Goal: Complete application form: Complete application form

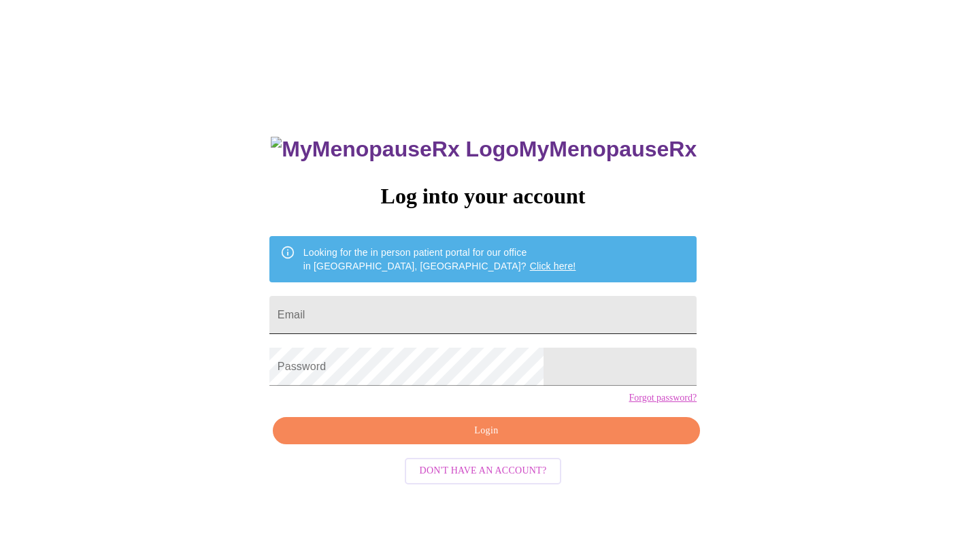
click at [436, 311] on input "Email" at bounding box center [482, 315] width 427 height 38
type input "[EMAIL_ADDRESS][DOMAIN_NAME]"
click at [477, 440] on span "Login" at bounding box center [487, 431] width 396 height 17
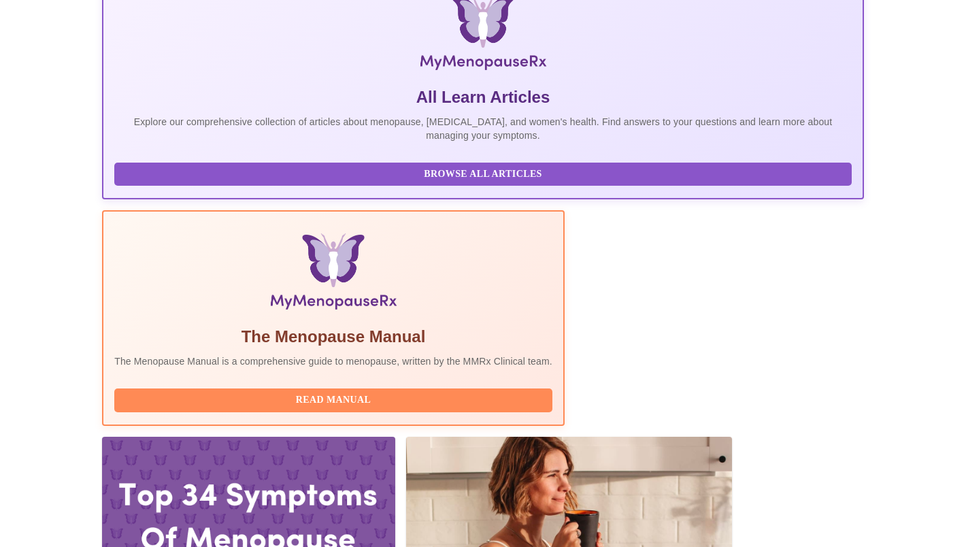
scroll to position [272, 0]
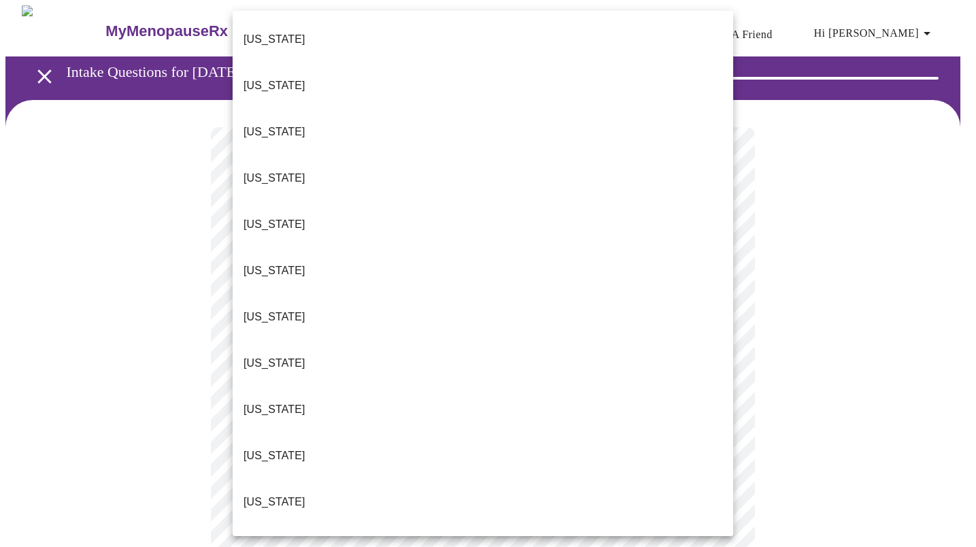
click at [347, 433] on li "[US_STATE]" at bounding box center [483, 456] width 501 height 46
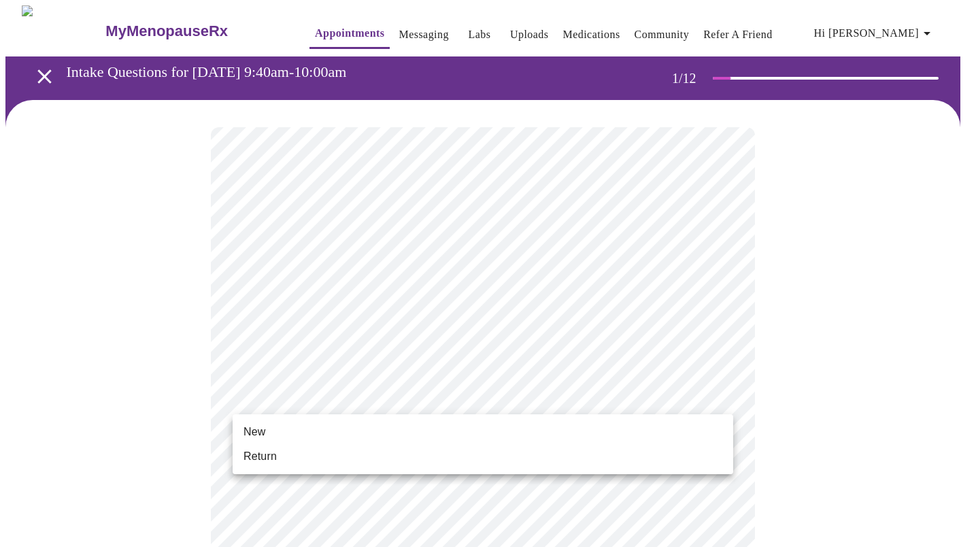
click at [340, 452] on li "Return" at bounding box center [483, 456] width 501 height 24
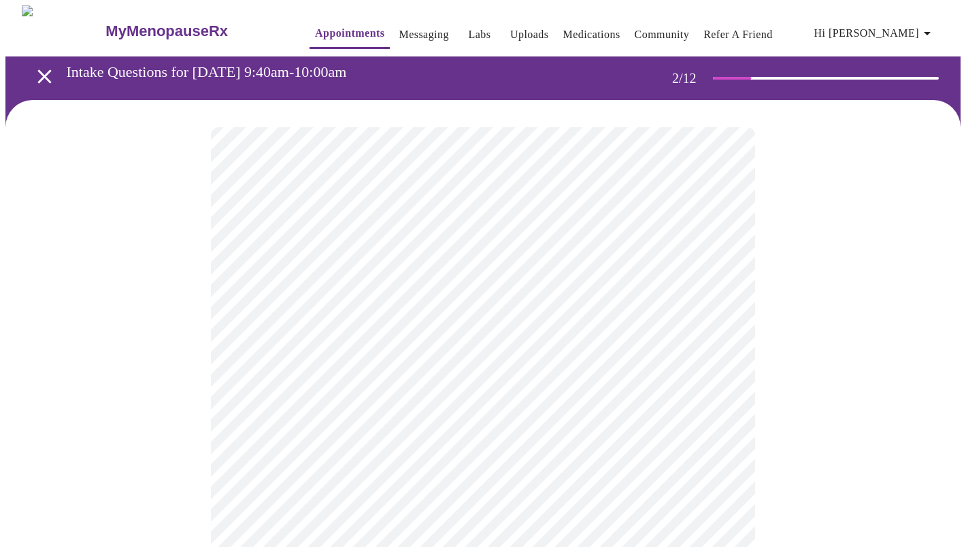
click at [492, 287] on body "MyMenopauseRx Appointments Messaging Labs Uploads Medications Community Refer a…" at bounding box center [482, 414] width 955 height 818
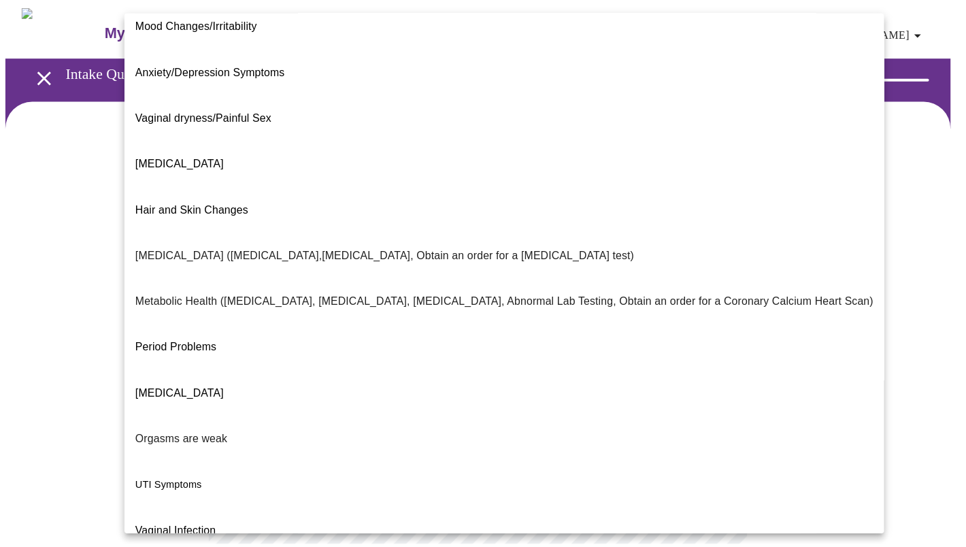
scroll to position [158, 0]
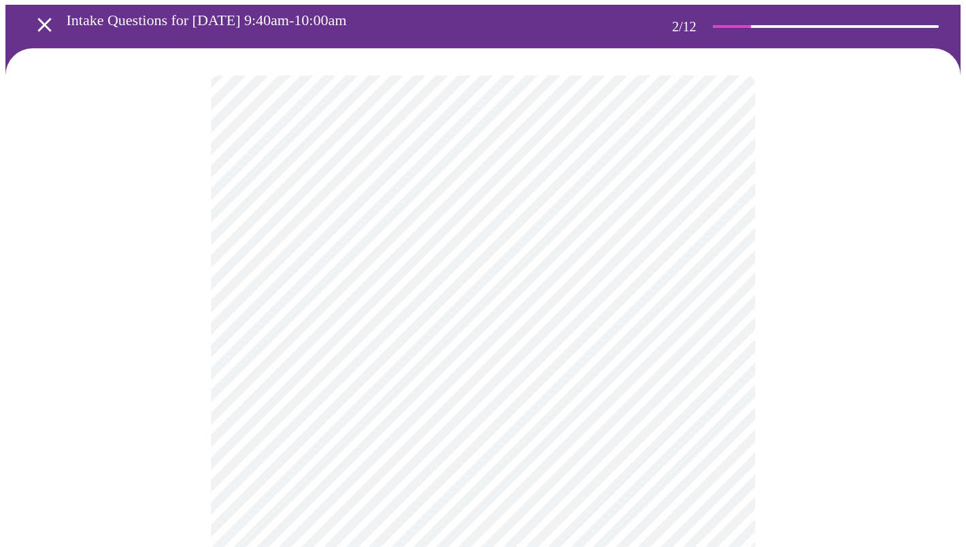
scroll to position [68, 0]
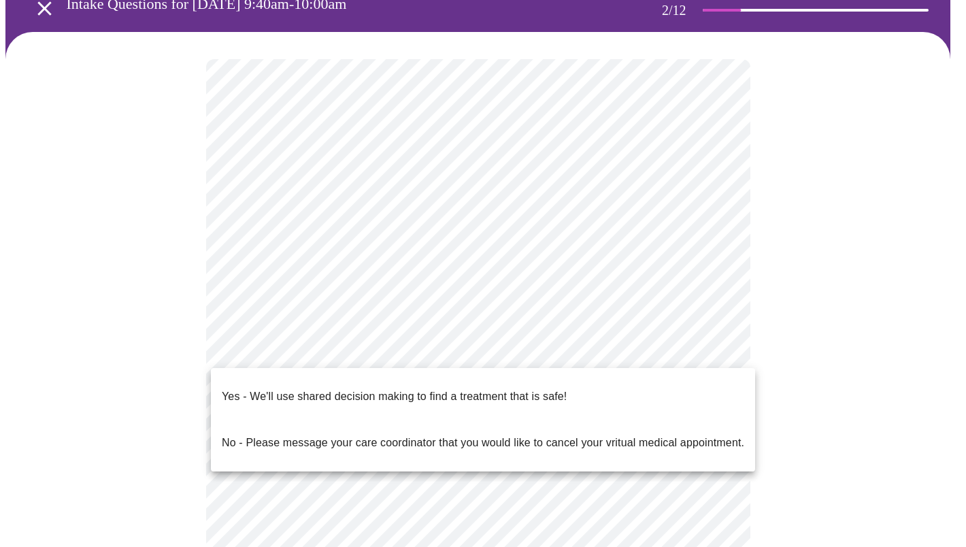
click at [363, 353] on body "MyMenopauseRx Appointments Messaging Labs Uploads Medications Community Refer a…" at bounding box center [482, 342] width 955 height 810
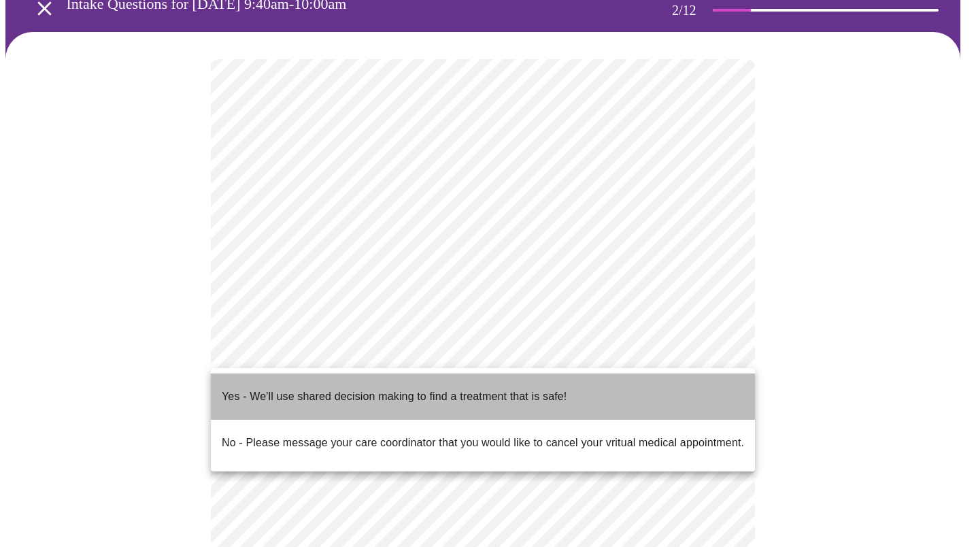
click at [359, 389] on p "Yes - We'll use shared decision making to find a treatment that is safe!" at bounding box center [394, 397] width 345 height 16
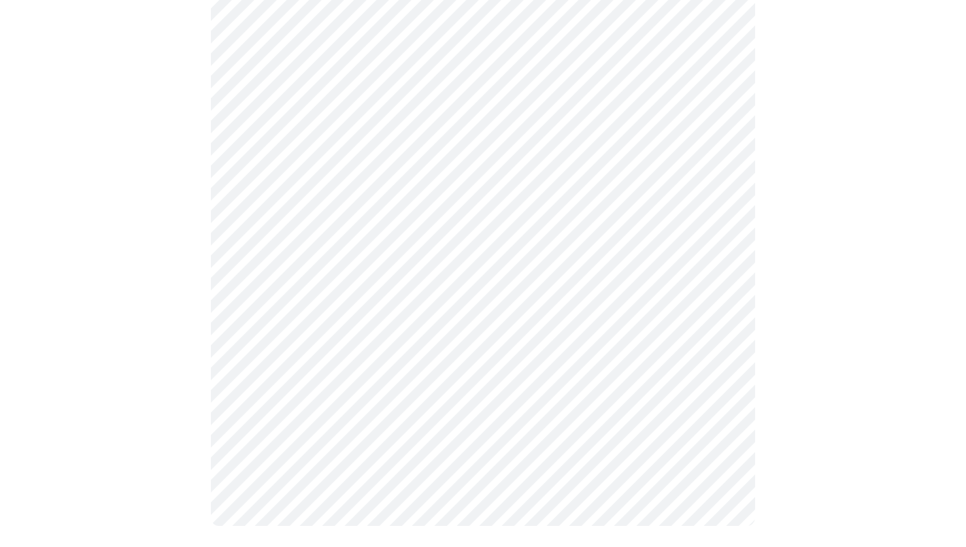
scroll to position [186, 0]
click at [200, 418] on div at bounding box center [482, 253] width 955 height 678
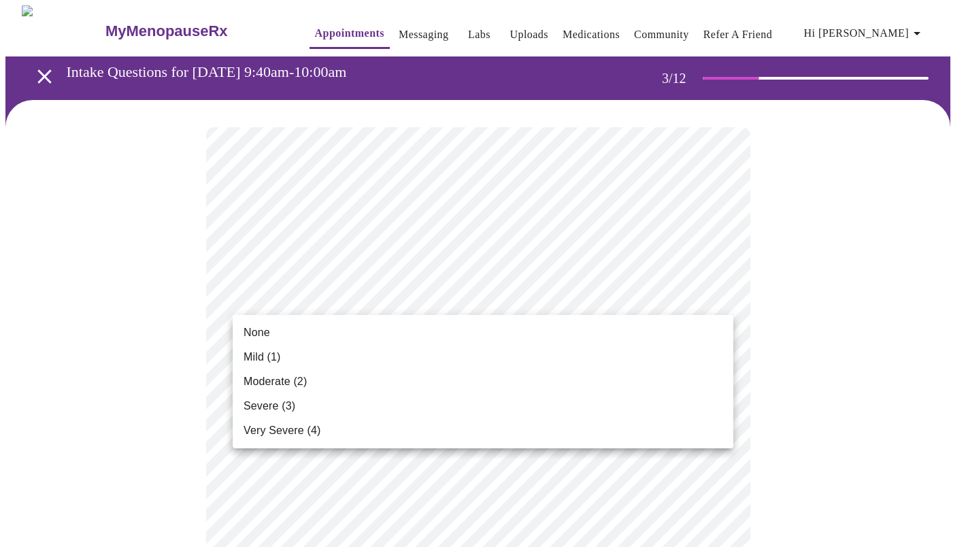
click at [352, 381] on li "Moderate (2)" at bounding box center [483, 381] width 501 height 24
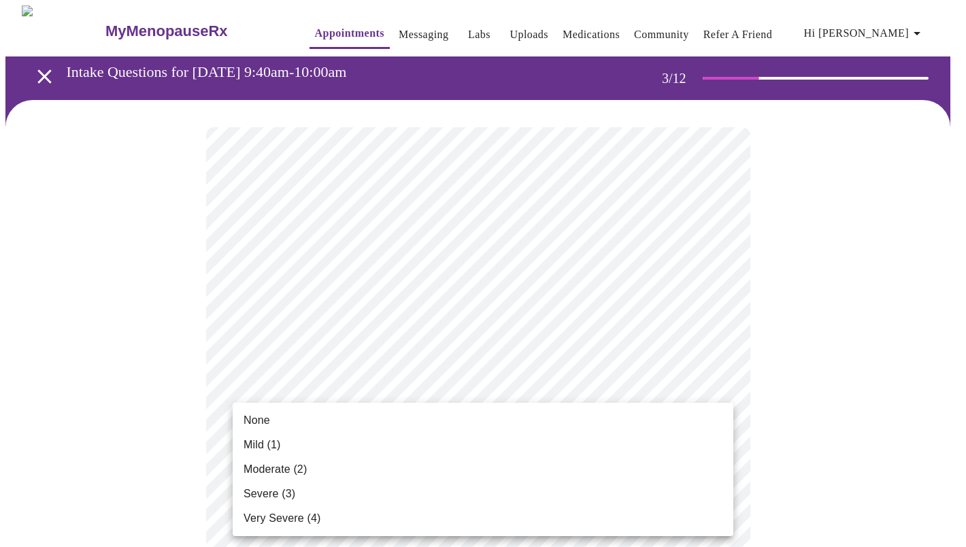
click at [411, 426] on li "None" at bounding box center [483, 420] width 501 height 24
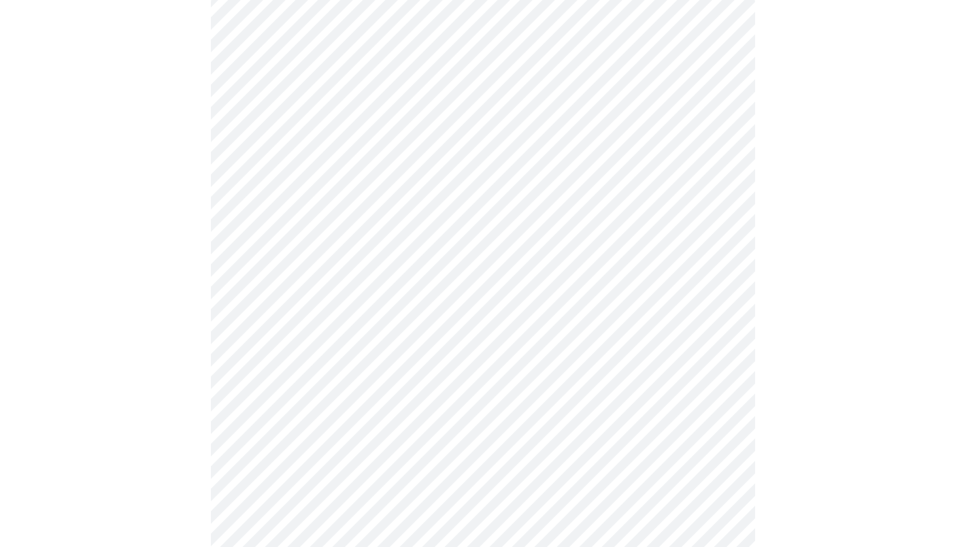
scroll to position [136, 0]
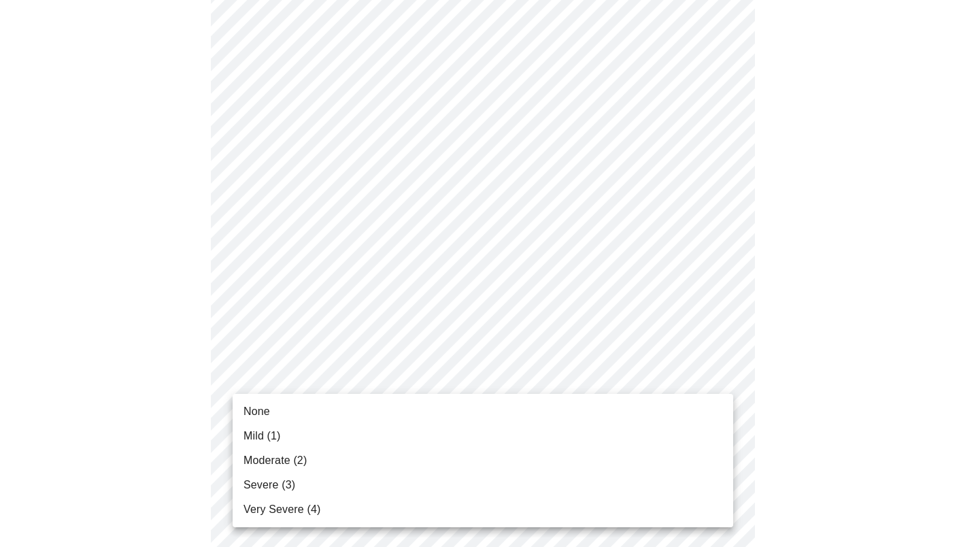
click at [397, 456] on li "Moderate (2)" at bounding box center [483, 460] width 501 height 24
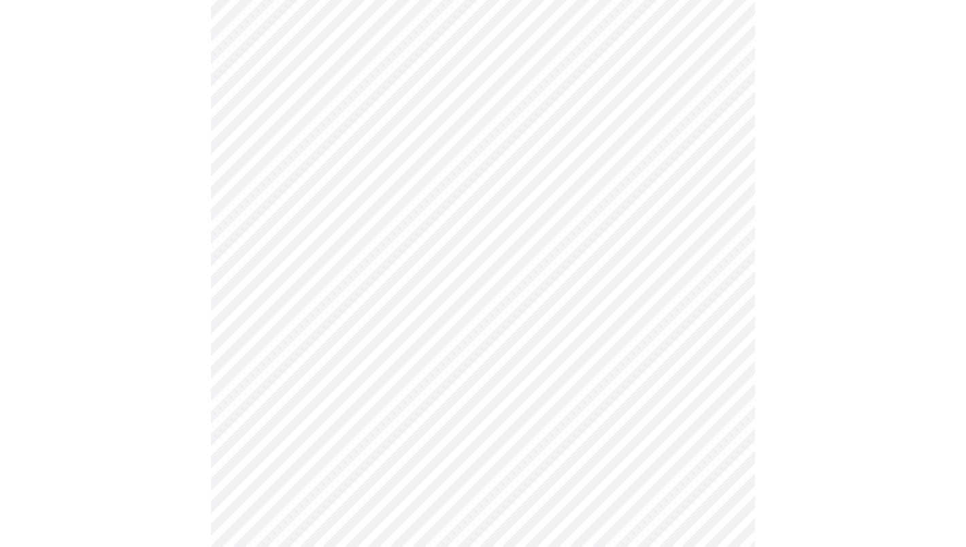
scroll to position [204, 0]
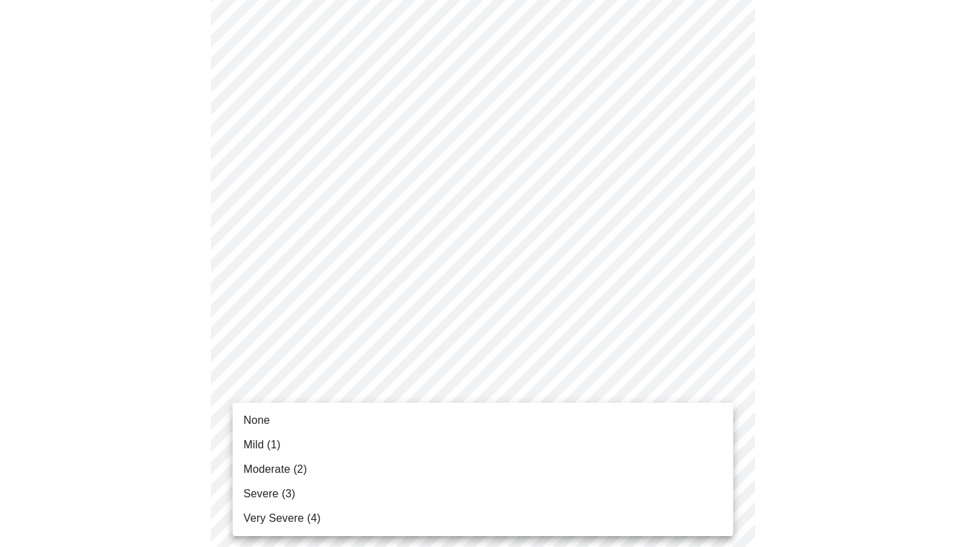
click at [396, 459] on li "Moderate (2)" at bounding box center [483, 469] width 501 height 24
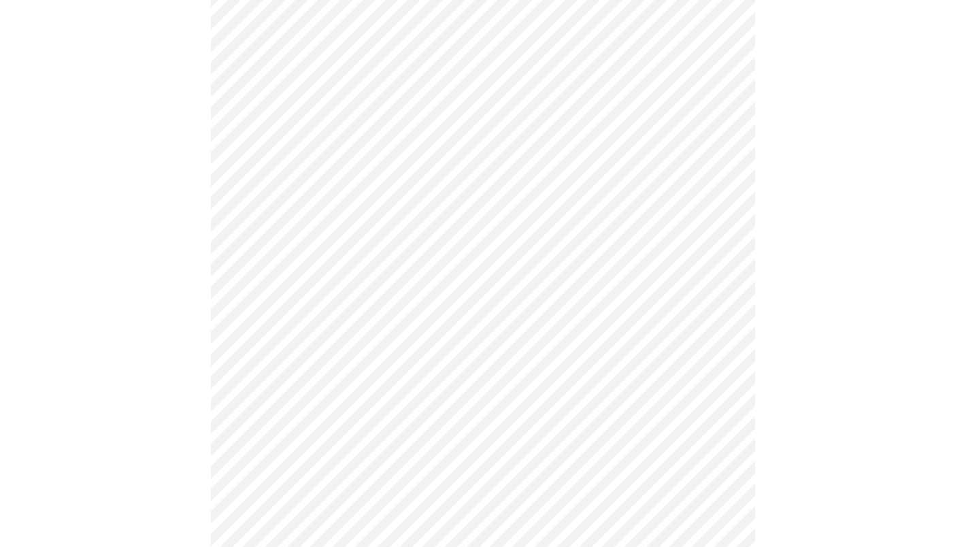
scroll to position [340, 0]
click at [417, 367] on body "MyMenopauseRx Appointments Messaging Labs Uploads Medications Community Refer a…" at bounding box center [482, 532] width 955 height 1734
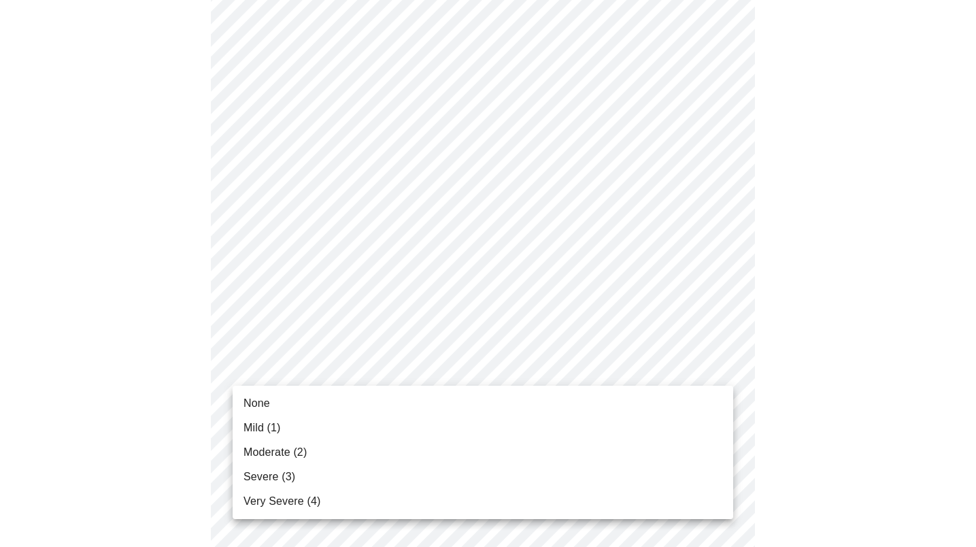
click at [399, 444] on li "Moderate (2)" at bounding box center [483, 452] width 501 height 24
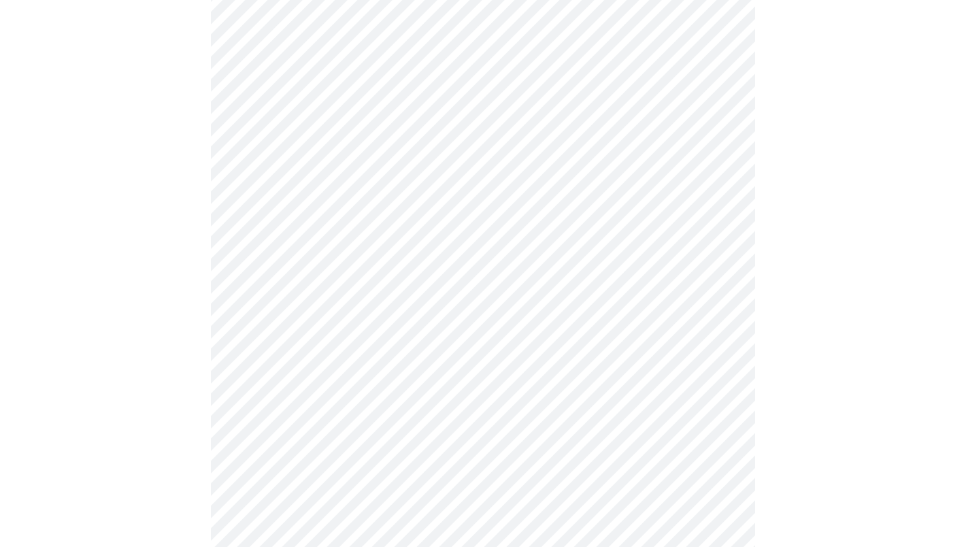
scroll to position [408, 0]
click at [413, 391] on body "MyMenopauseRx Appointments Messaging Labs Uploads Medications Community Refer a…" at bounding box center [488, 454] width 966 height 1715
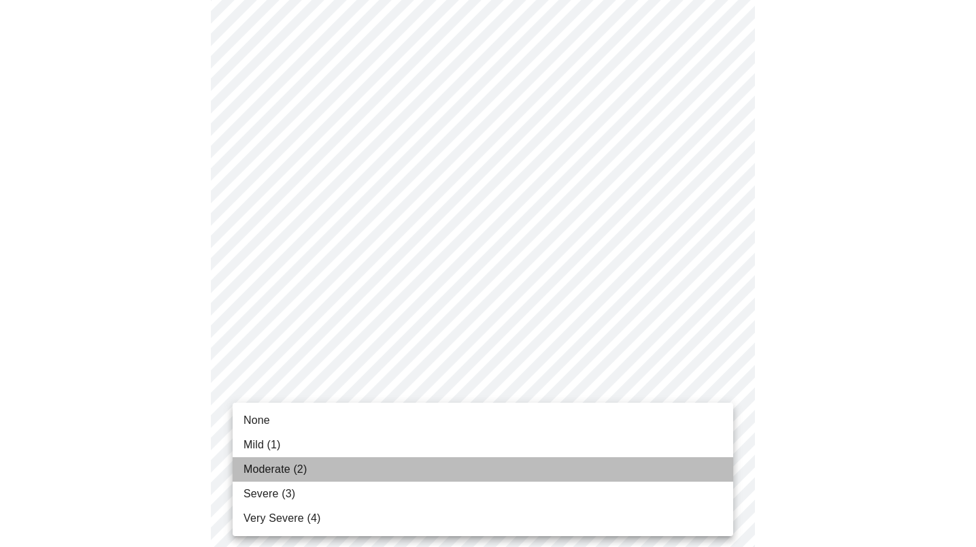
click at [380, 466] on li "Moderate (2)" at bounding box center [483, 469] width 501 height 24
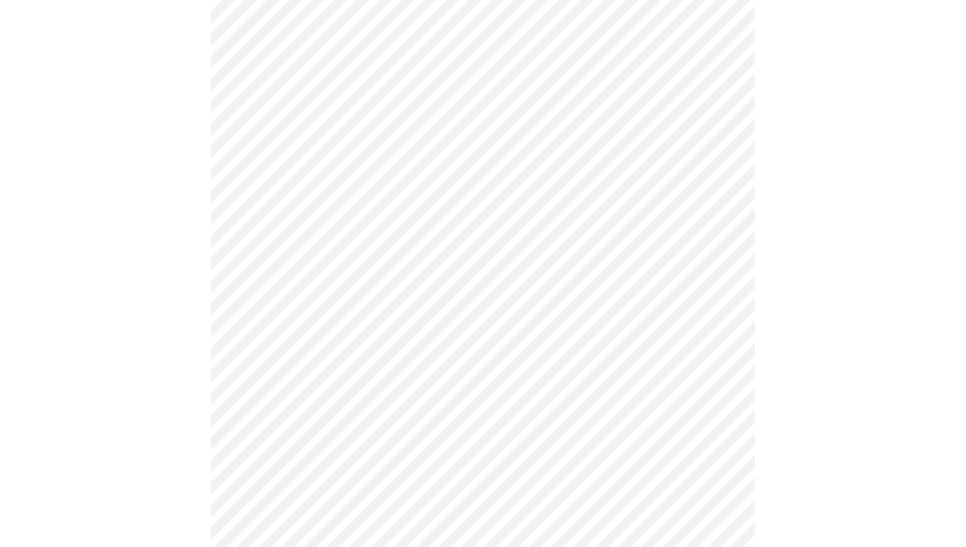
click at [399, 312] on body "MyMenopauseRx Appointments Messaging Labs Uploads Medications Community Refer a…" at bounding box center [482, 445] width 955 height 1696
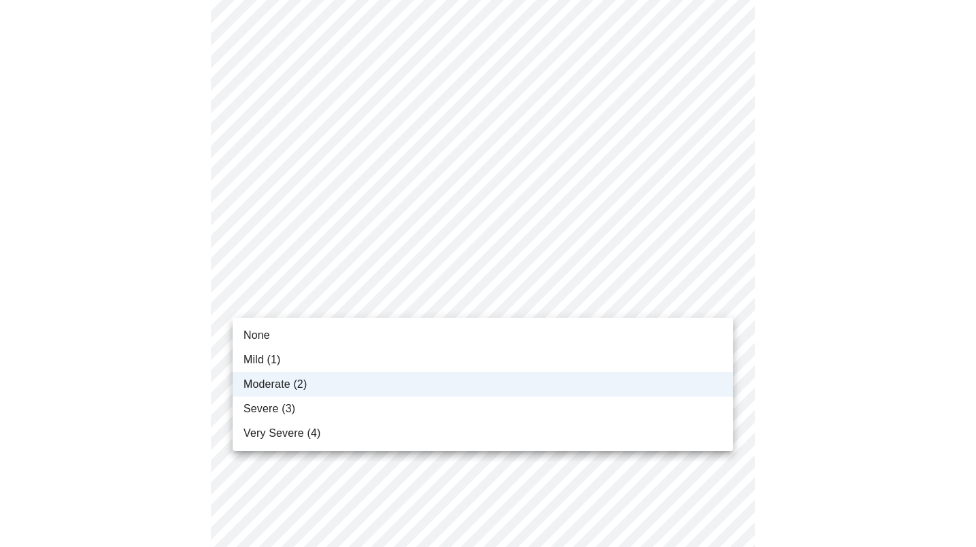
click at [390, 361] on li "Mild (1)" at bounding box center [483, 360] width 501 height 24
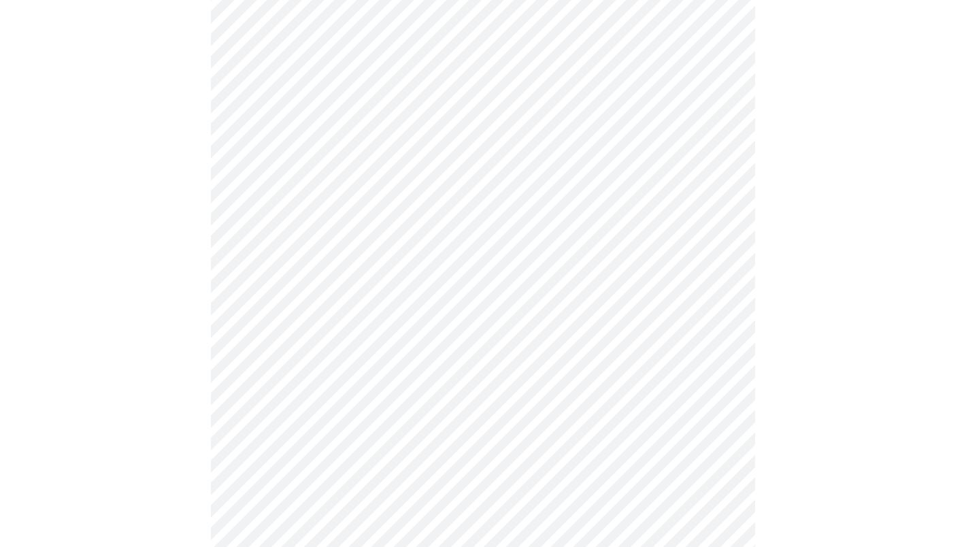
scroll to position [544, 0]
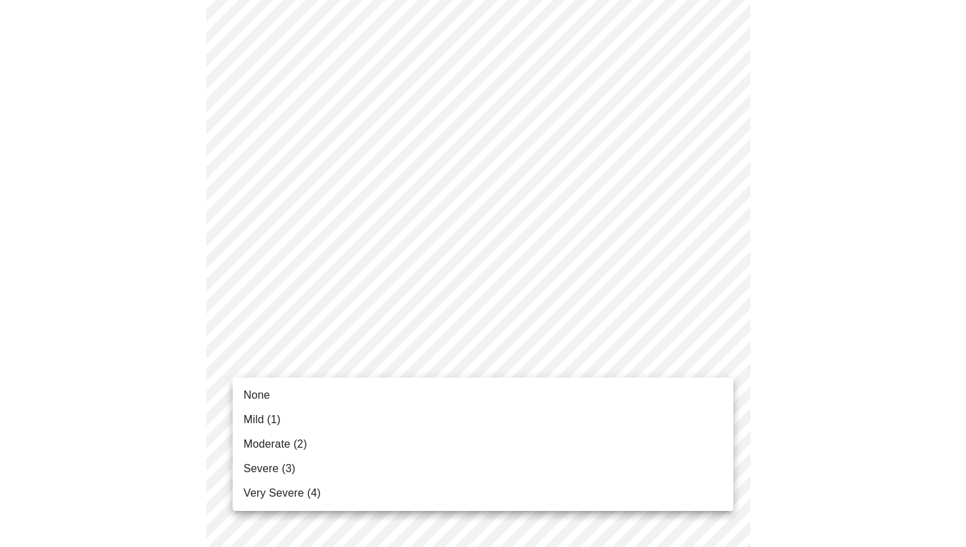
click at [418, 357] on body "MyMenopauseRx Appointments Messaging Labs Uploads Medications Community Refer a…" at bounding box center [482, 309] width 955 height 1696
click at [362, 464] on li "Severe (3)" at bounding box center [483, 469] width 501 height 24
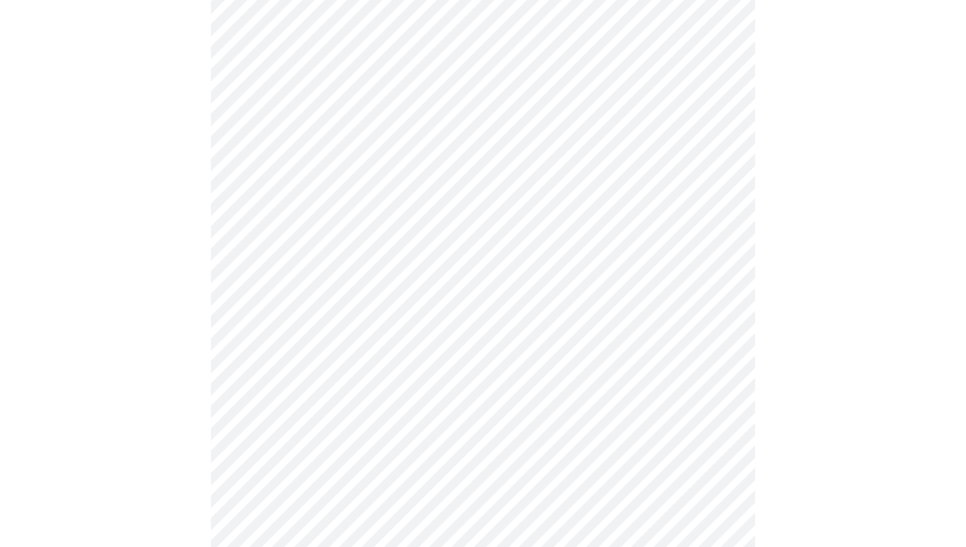
scroll to position [680, 0]
click at [414, 339] on body "MyMenopauseRx Appointments Messaging Labs Uploads Medications Community Refer a…" at bounding box center [482, 163] width 955 height 1677
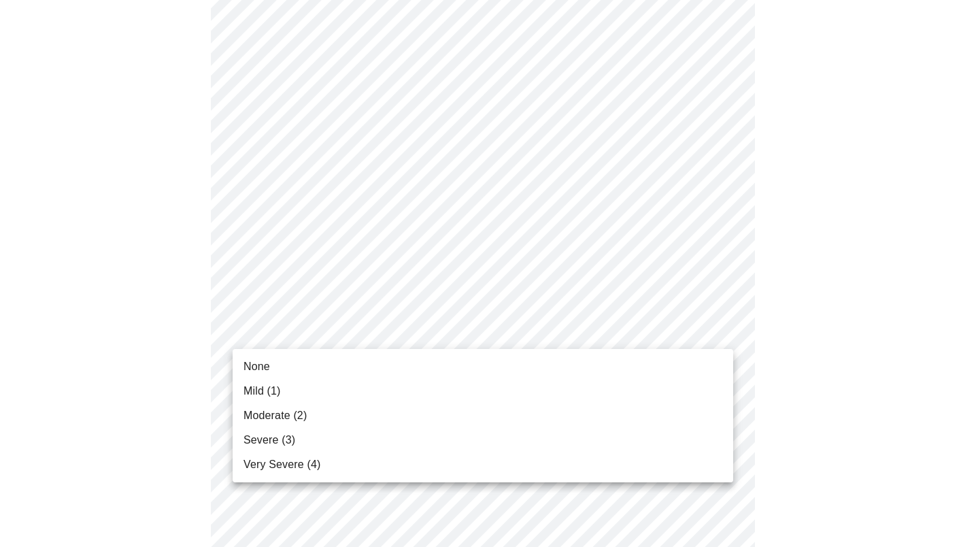
click at [386, 431] on li "Severe (3)" at bounding box center [483, 440] width 501 height 24
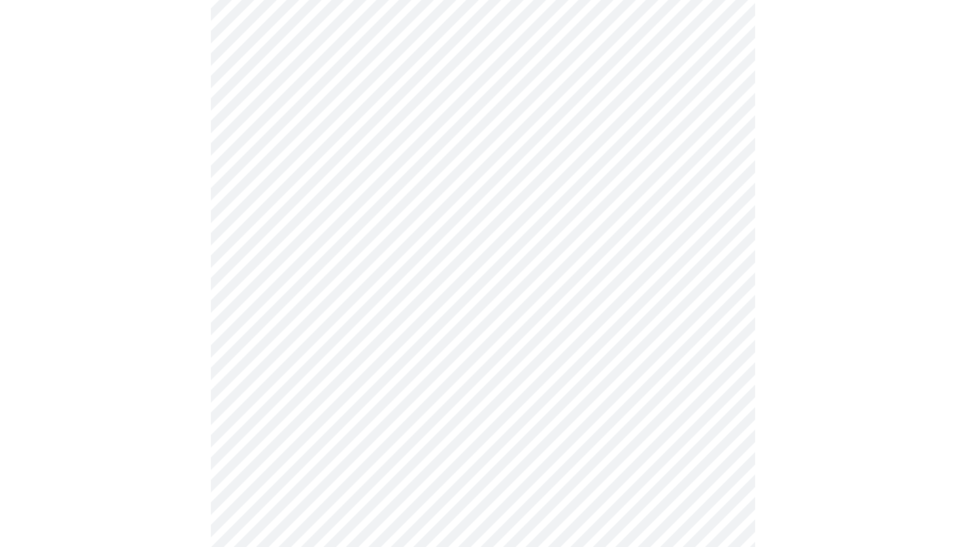
scroll to position [749, 0]
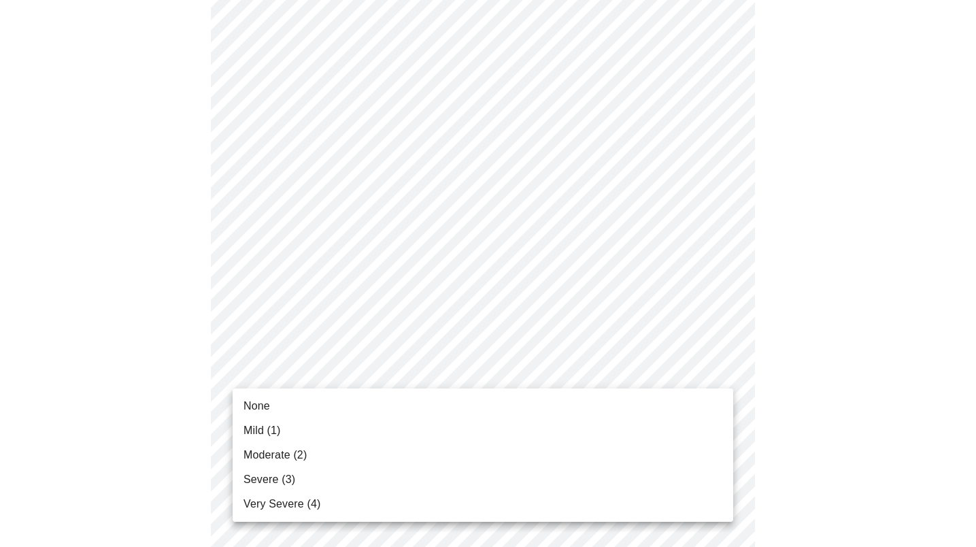
click at [410, 375] on body "MyMenopauseRx Appointments Messaging Labs Uploads Medications Community Refer a…" at bounding box center [488, 86] width 966 height 1658
click at [391, 427] on li "Mild (1)" at bounding box center [483, 430] width 501 height 24
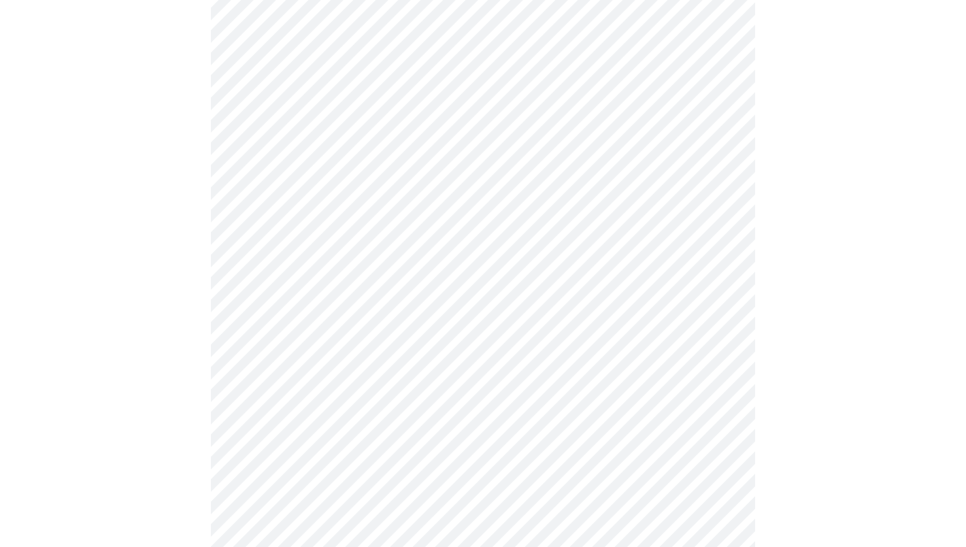
scroll to position [885, 0]
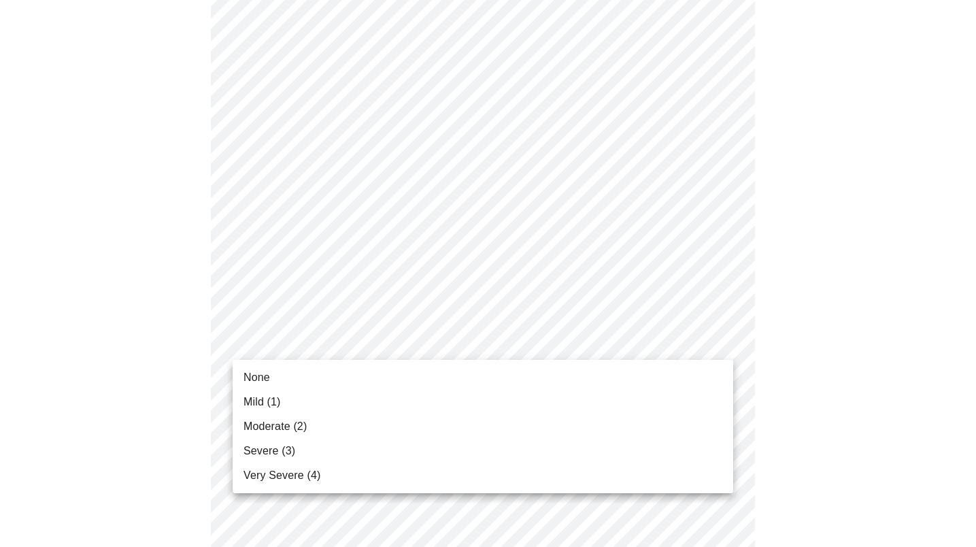
click at [393, 425] on li "Moderate (2)" at bounding box center [483, 426] width 501 height 24
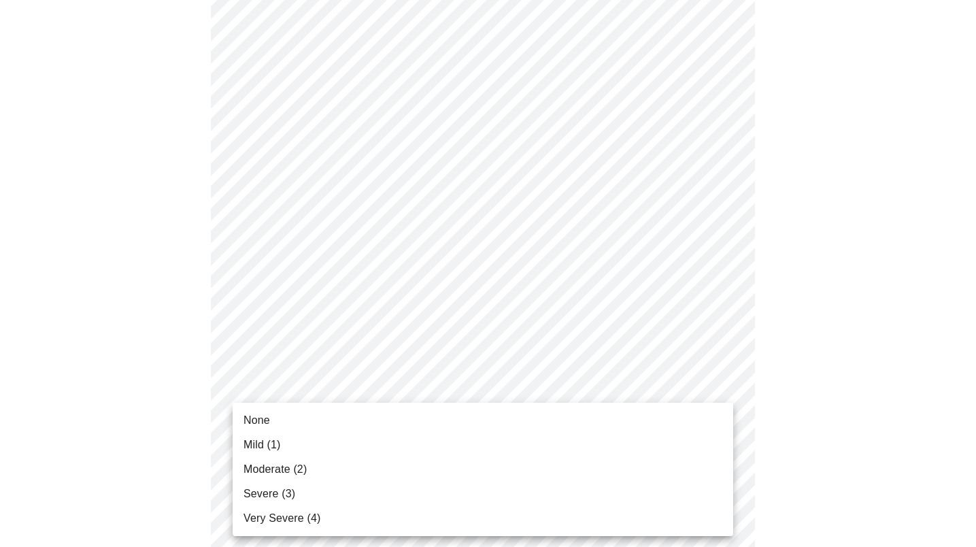
click at [373, 471] on li "Moderate (2)" at bounding box center [483, 469] width 501 height 24
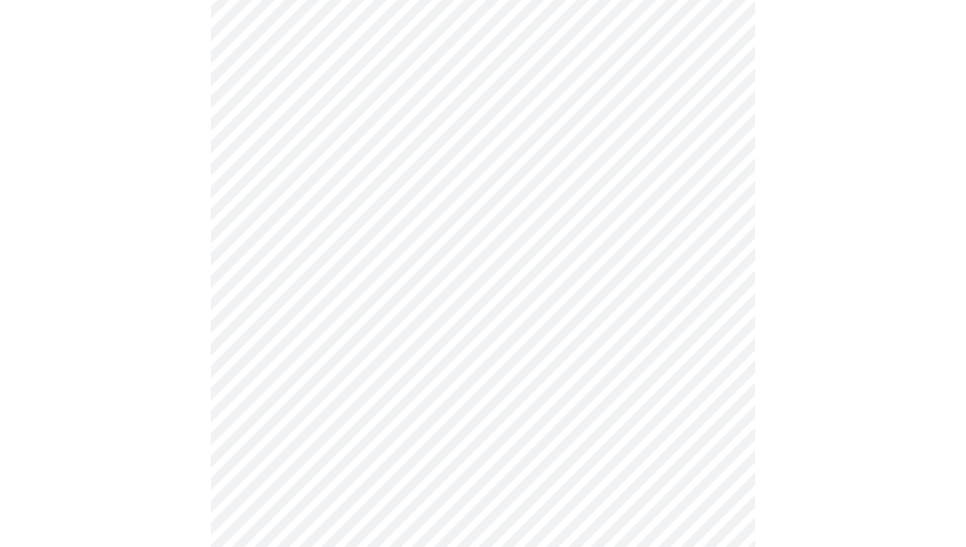
scroll to position [509, 0]
click at [392, 109] on body "MyMenopauseRx Appointments Messaging Labs Uploads Medications Community Refer a…" at bounding box center [482, 296] width 955 height 1601
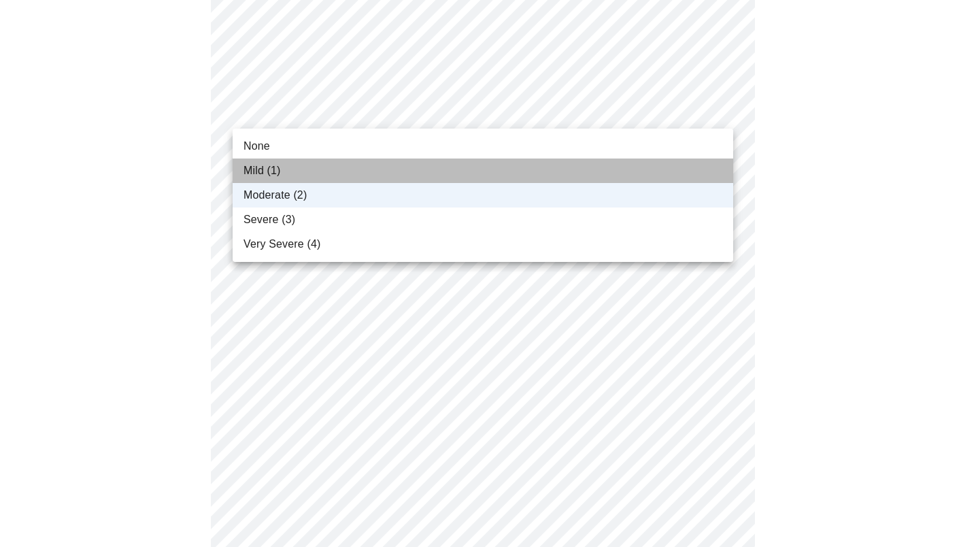
click at [369, 162] on li "Mild (1)" at bounding box center [483, 171] width 501 height 24
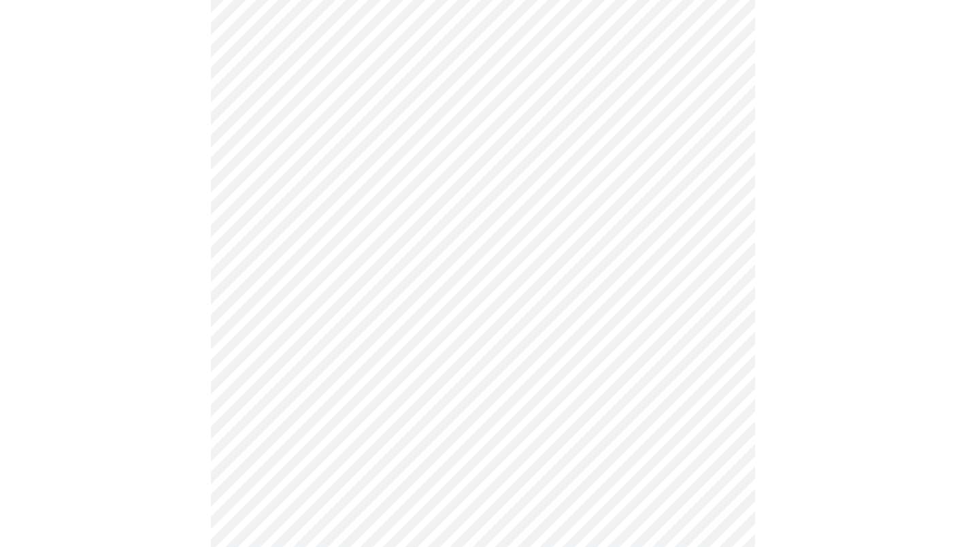
click at [363, 197] on body "MyMenopauseRx Appointments Messaging Labs Uploads Medications Community Refer a…" at bounding box center [482, 296] width 955 height 1601
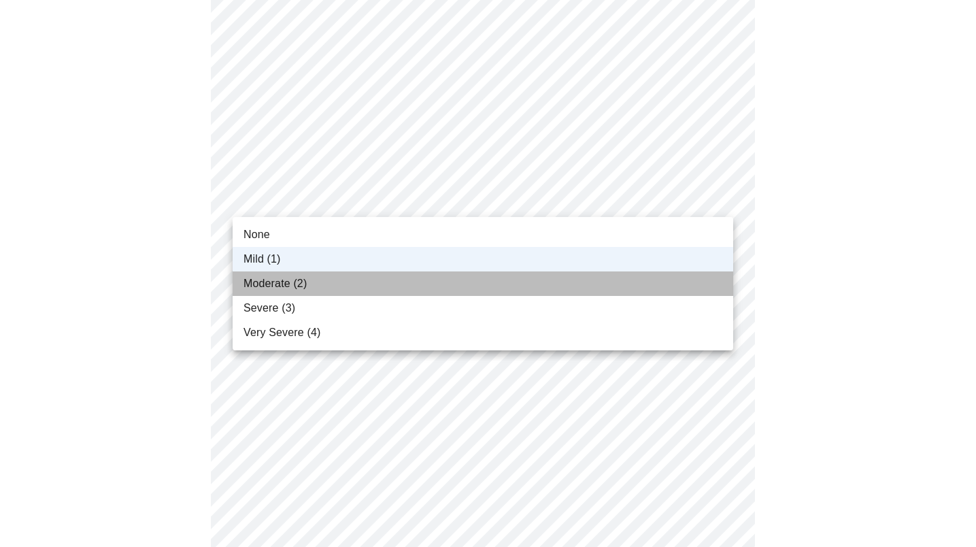
click at [352, 287] on li "Moderate (2)" at bounding box center [483, 284] width 501 height 24
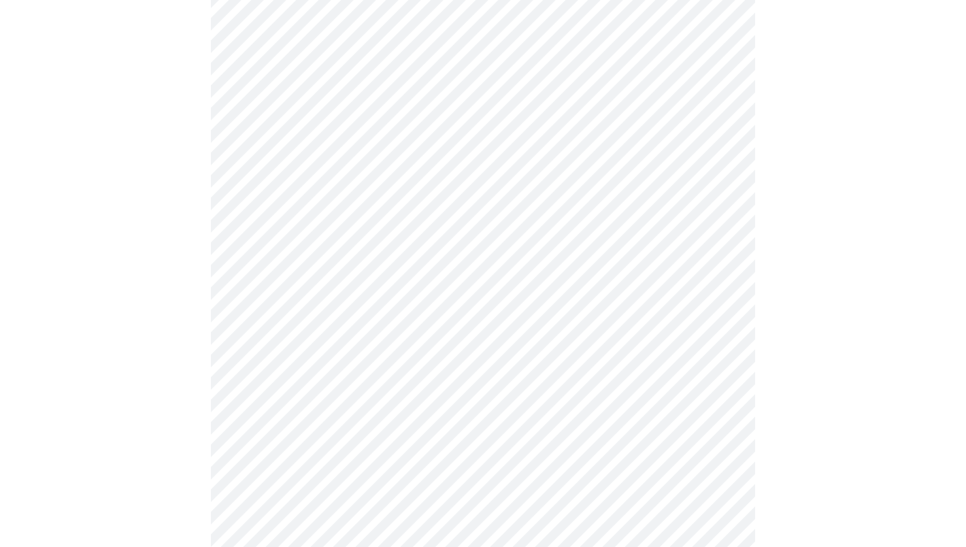
scroll to position [373, 0]
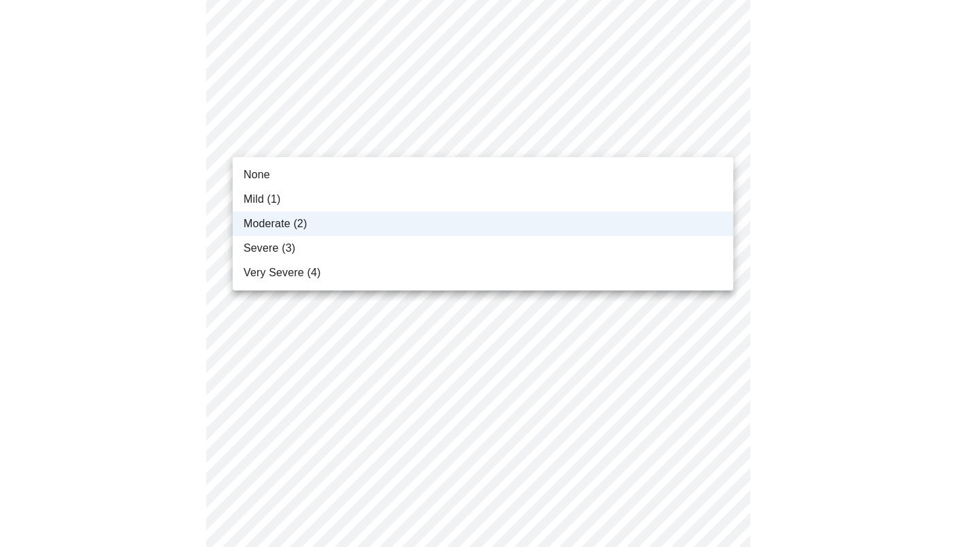
click at [399, 146] on body "MyMenopauseRx Appointments Messaging Labs Uploads Medications Community Refer a…" at bounding box center [482, 433] width 955 height 1601
click at [399, 146] on div at bounding box center [488, 273] width 976 height 547
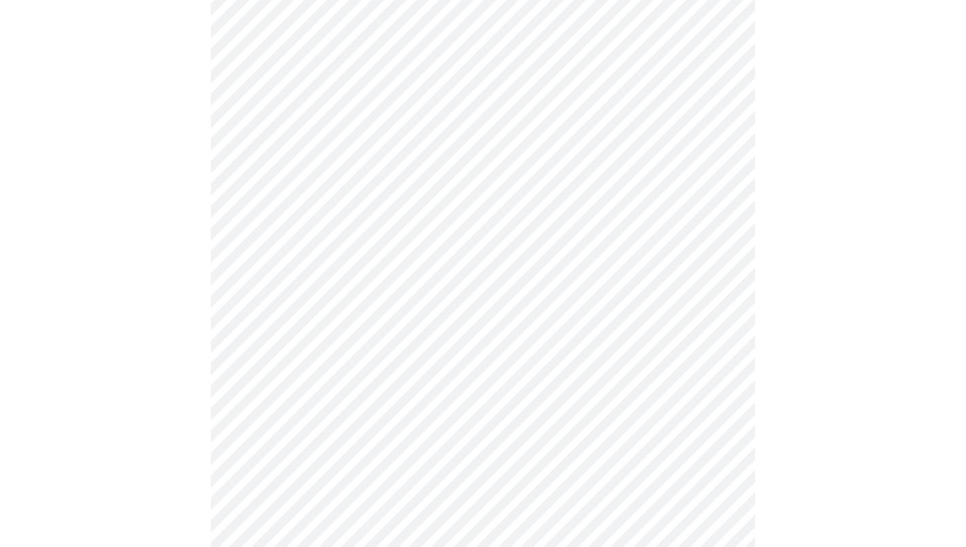
scroll to position [101, 0]
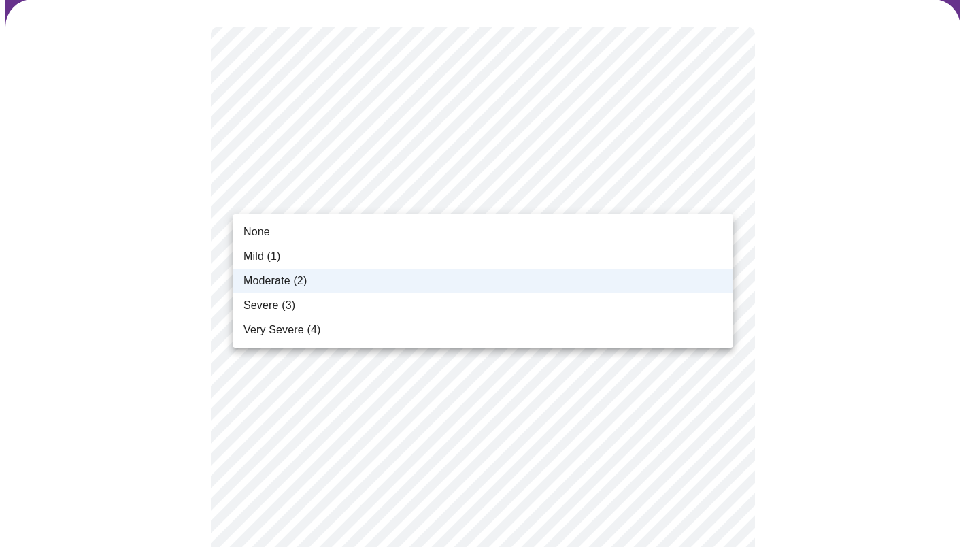
click at [378, 254] on li "Mild (1)" at bounding box center [483, 256] width 501 height 24
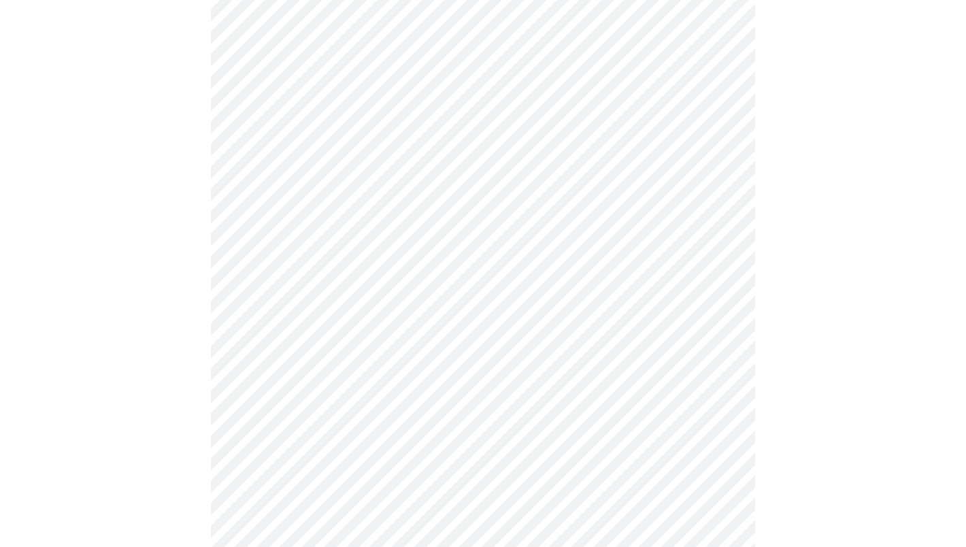
scroll to position [476, 0]
click at [387, 355] on body "MyMenopauseRx Appointments Messaging Labs Uploads Medications Community Refer a…" at bounding box center [482, 200] width 955 height 1343
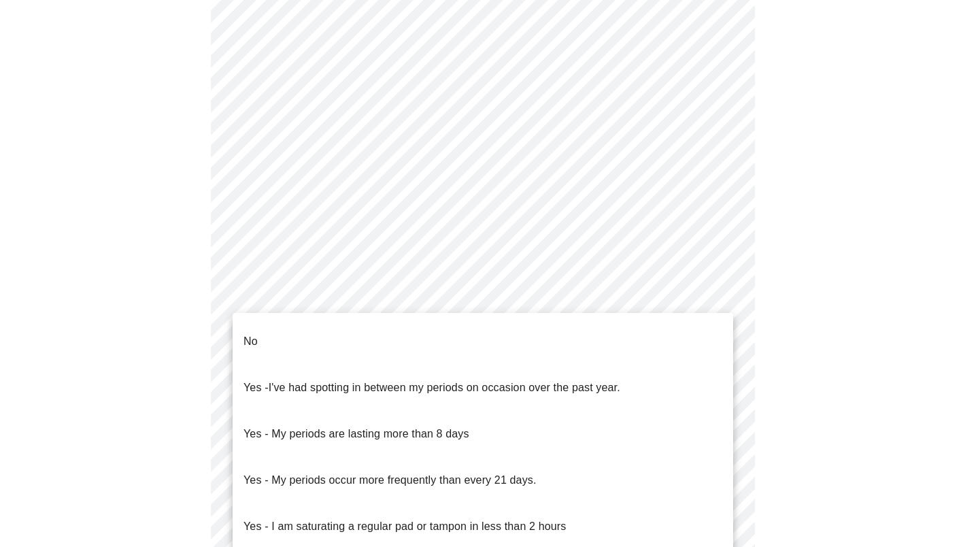
click at [389, 334] on li "No" at bounding box center [483, 341] width 501 height 46
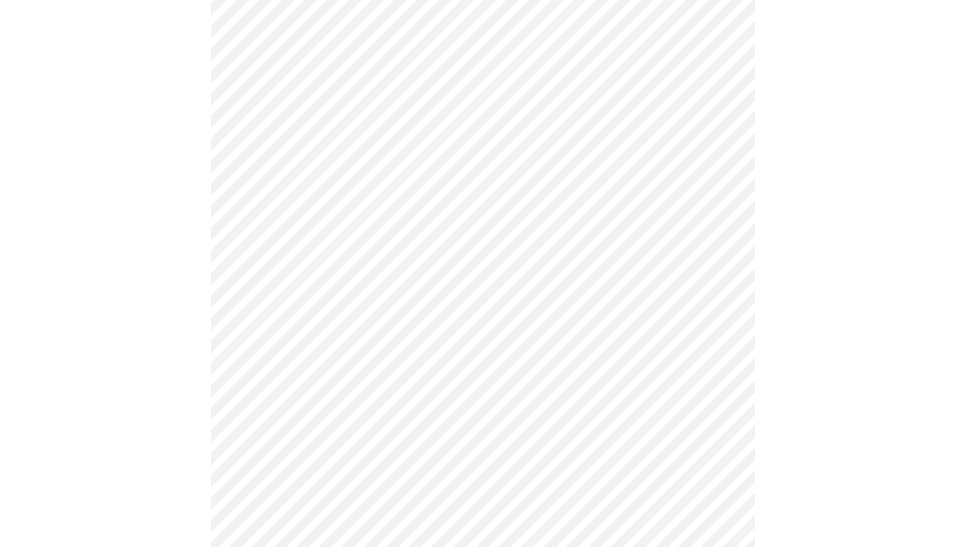
scroll to position [544, 0]
click at [410, 382] on body "MyMenopauseRx Appointments Messaging Labs Uploads Medications Community Refer a…" at bounding box center [482, 128] width 955 height 1335
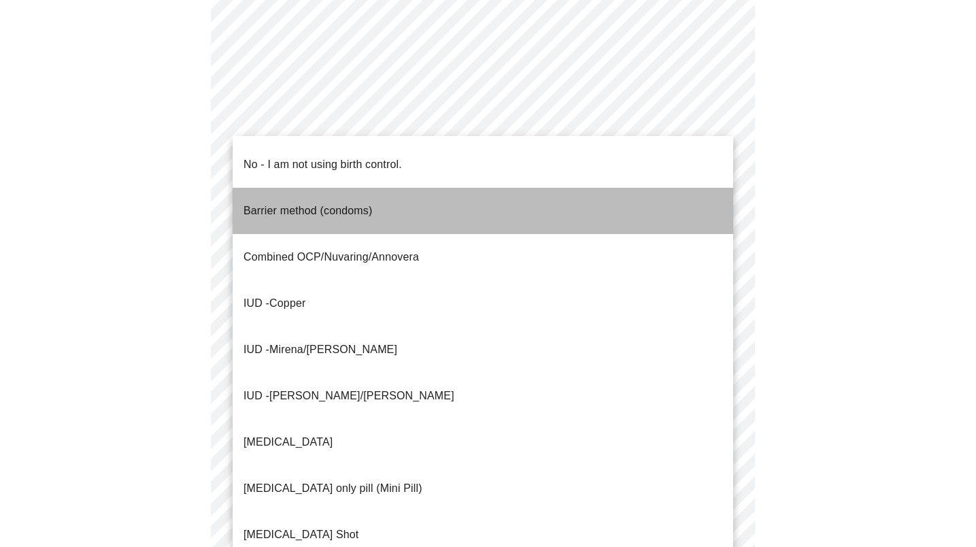
click at [329, 203] on p "Barrier method (condoms)" at bounding box center [308, 211] width 129 height 16
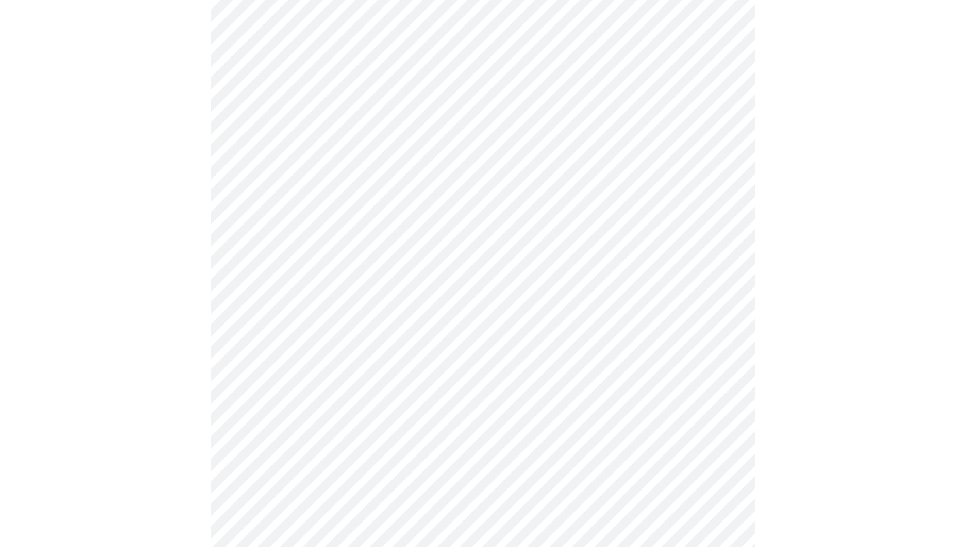
scroll to position [680, 0]
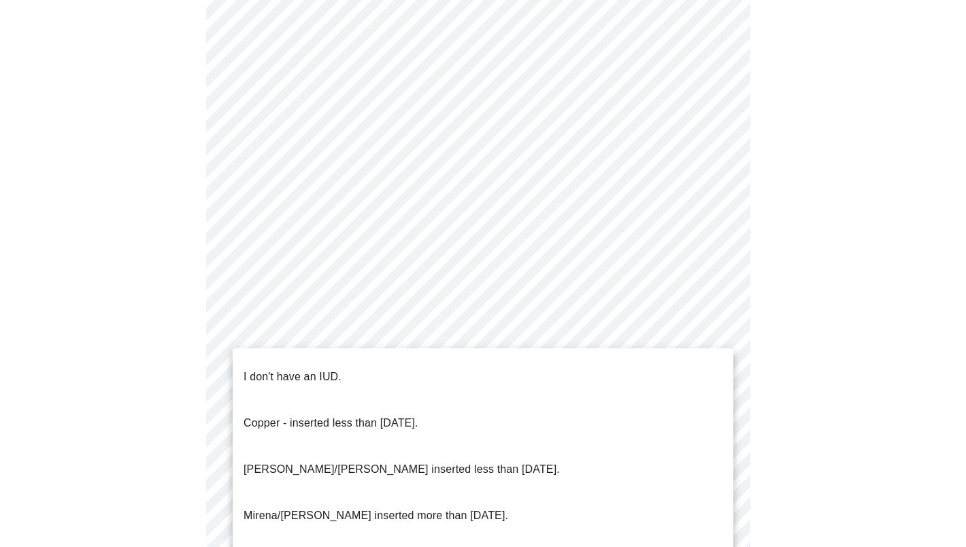
click at [349, 366] on li "I don't have an IUD." at bounding box center [483, 377] width 501 height 46
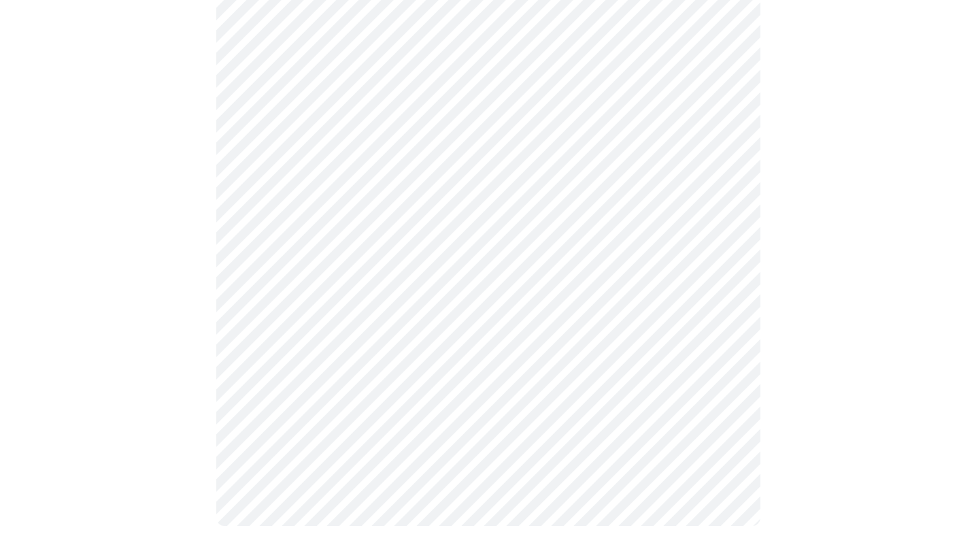
scroll to position [772, 0]
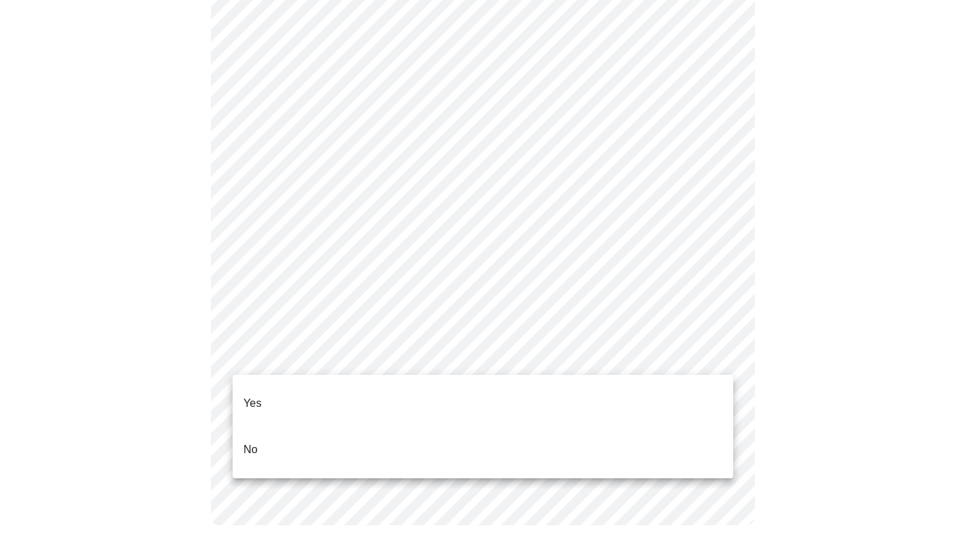
click at [354, 384] on li "Yes" at bounding box center [483, 403] width 501 height 46
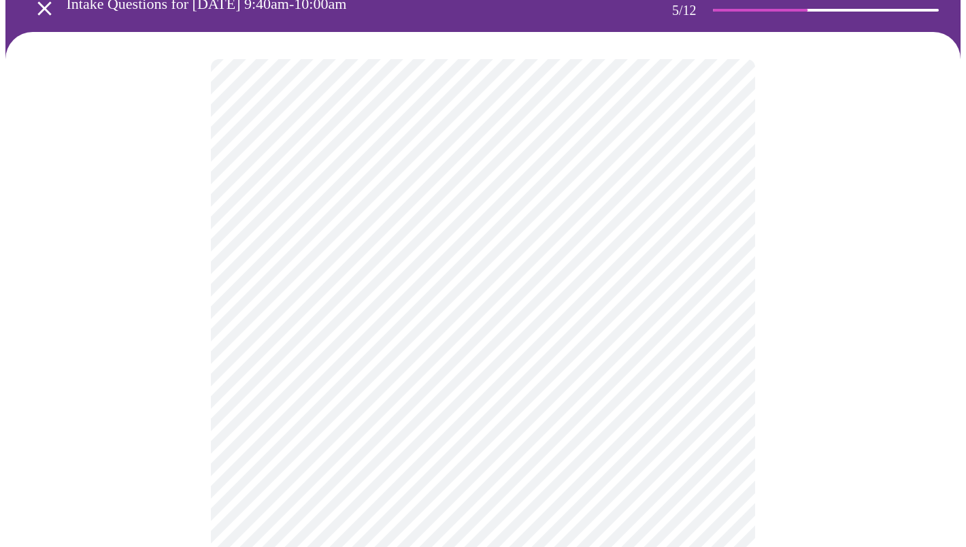
scroll to position [136, 0]
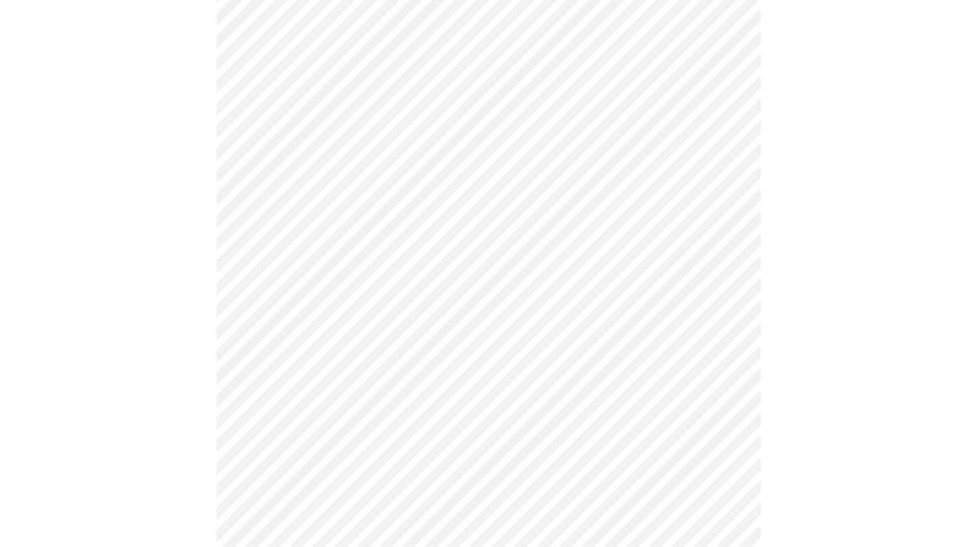
click at [445, 337] on body "MyMenopauseRx Appointments Messaging Labs Uploads Medications Community Refer a…" at bounding box center [488, 372] width 966 height 1006
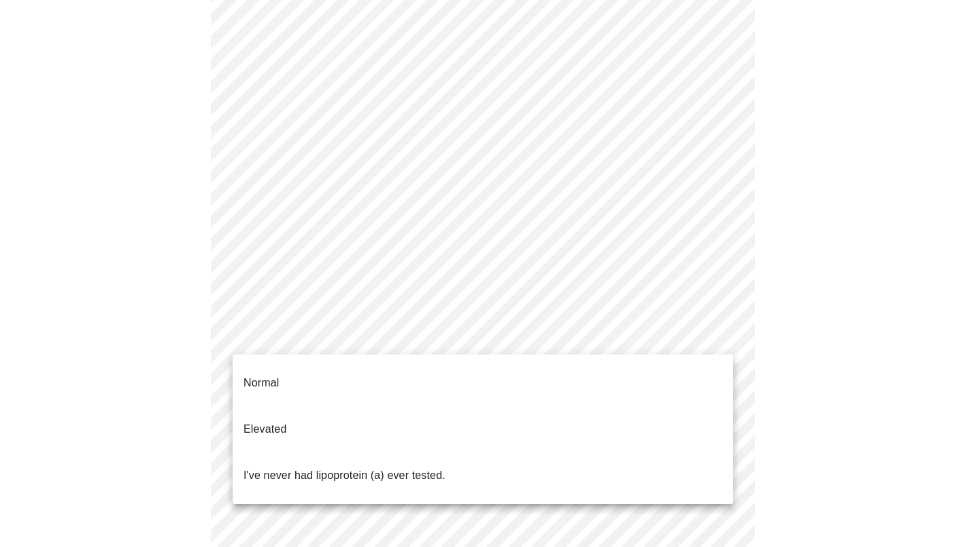
click at [433, 467] on p "I've never had lipoprotein (a) ever tested." at bounding box center [345, 475] width 202 height 16
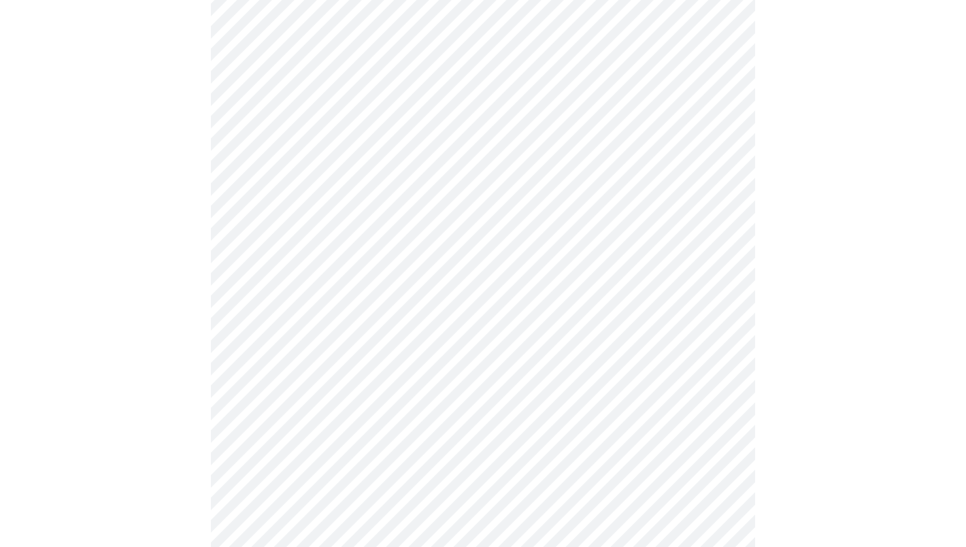
scroll to position [3470, 0]
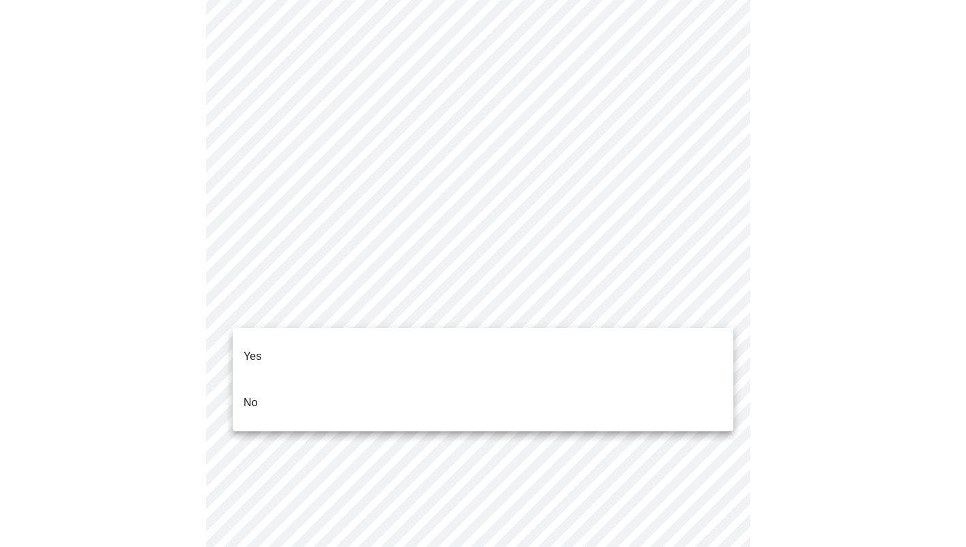
click at [447, 380] on li "No" at bounding box center [483, 403] width 501 height 46
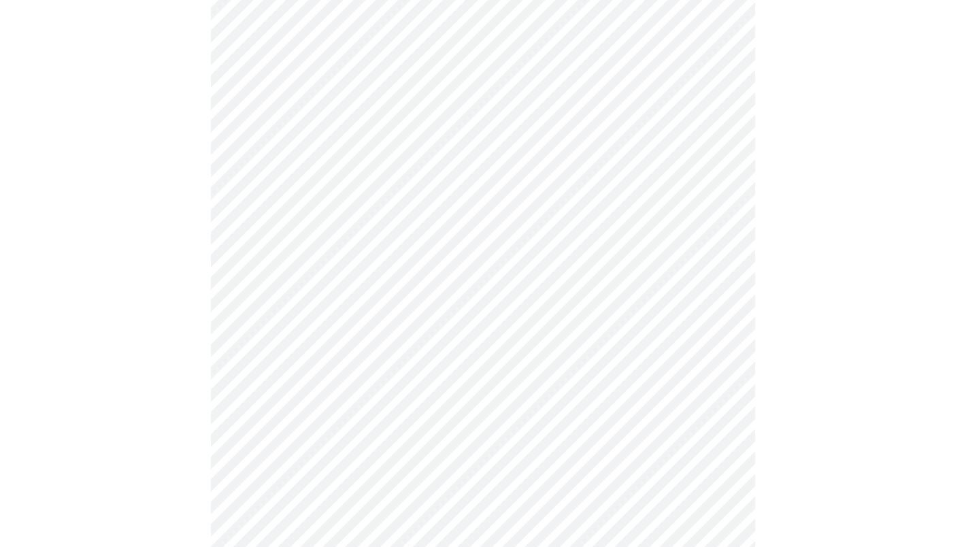
scroll to position [1211, 0]
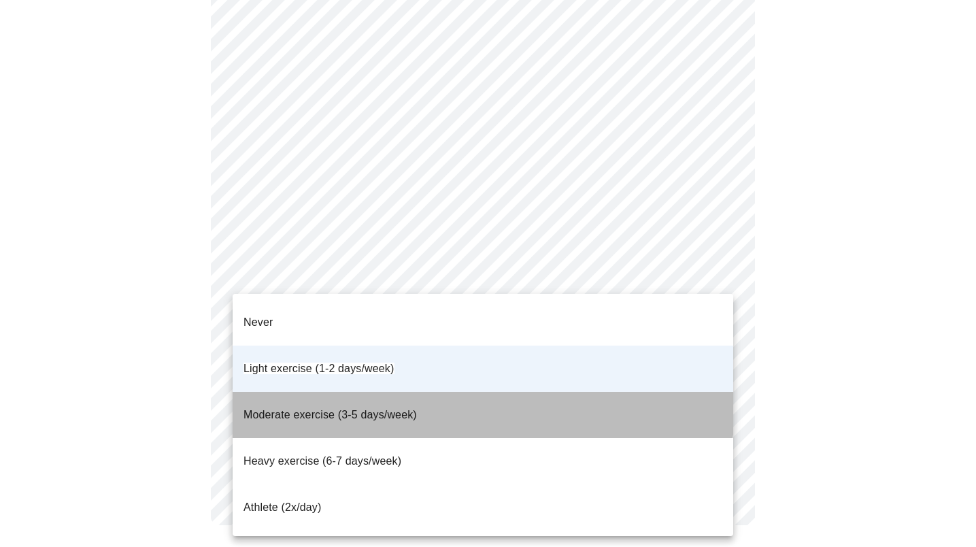
click at [396, 409] on span "Moderate exercise (3-5 days/week)" at bounding box center [331, 415] width 174 height 12
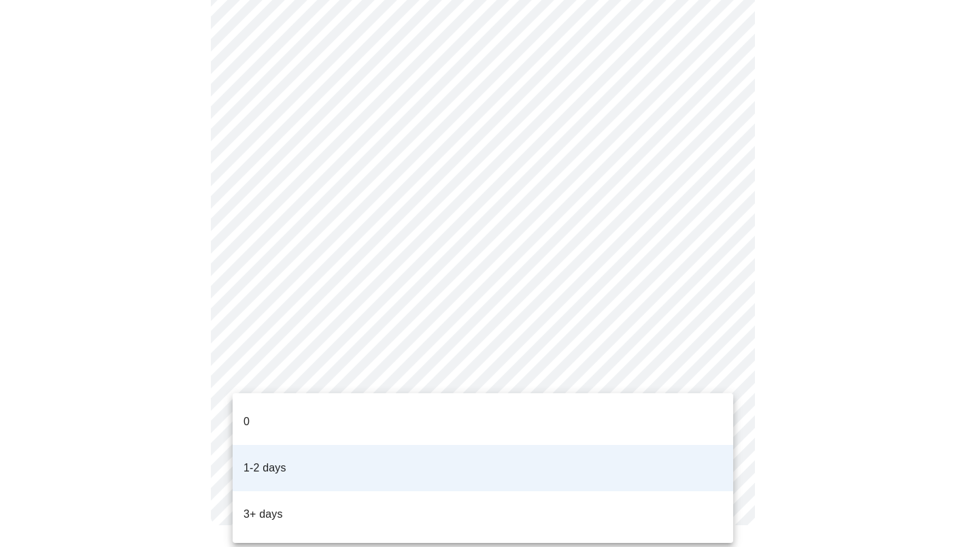
click at [287, 491] on li "3+ days" at bounding box center [483, 514] width 501 height 46
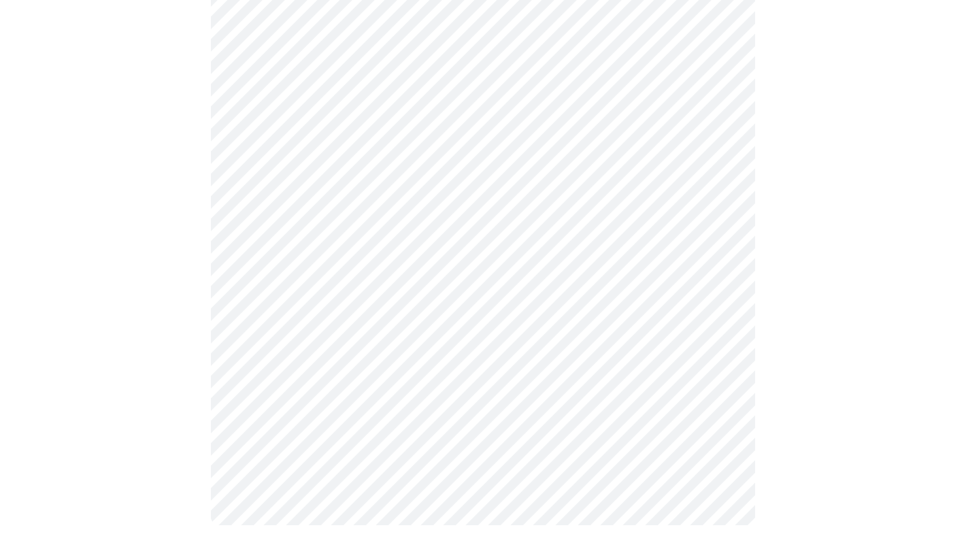
scroll to position [0, 0]
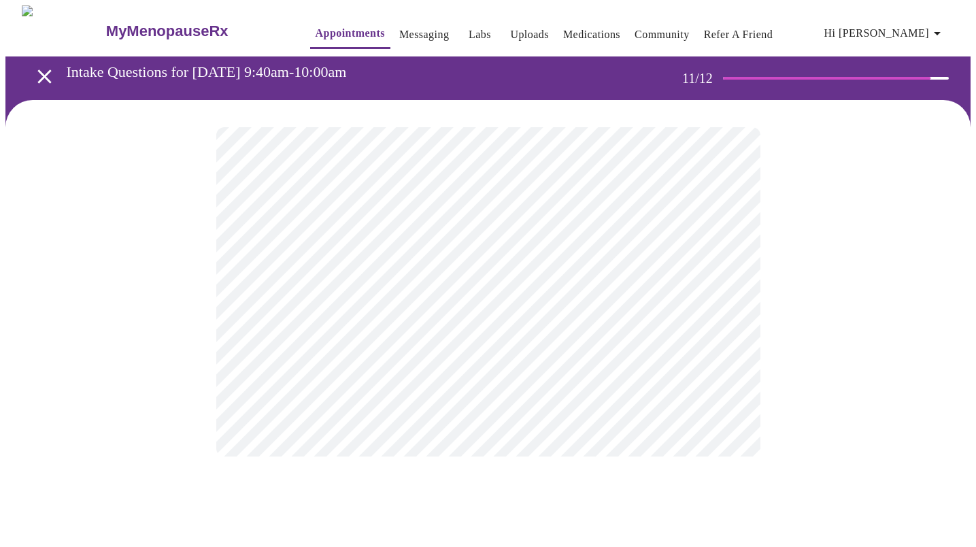
click at [774, 320] on div at bounding box center [488, 292] width 966 height 384
click at [178, 306] on div at bounding box center [488, 292] width 966 height 384
click at [773, 248] on div at bounding box center [488, 292] width 966 height 384
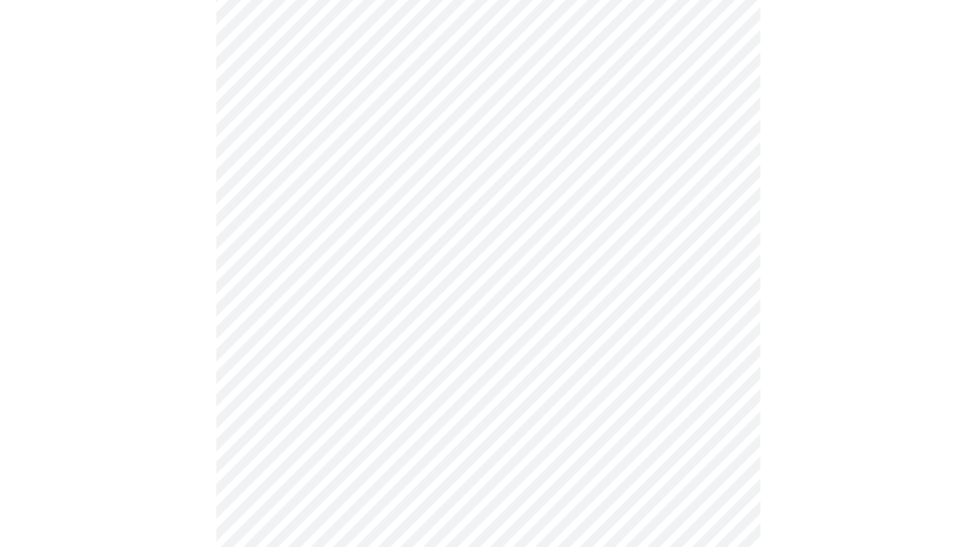
scroll to position [204, 0]
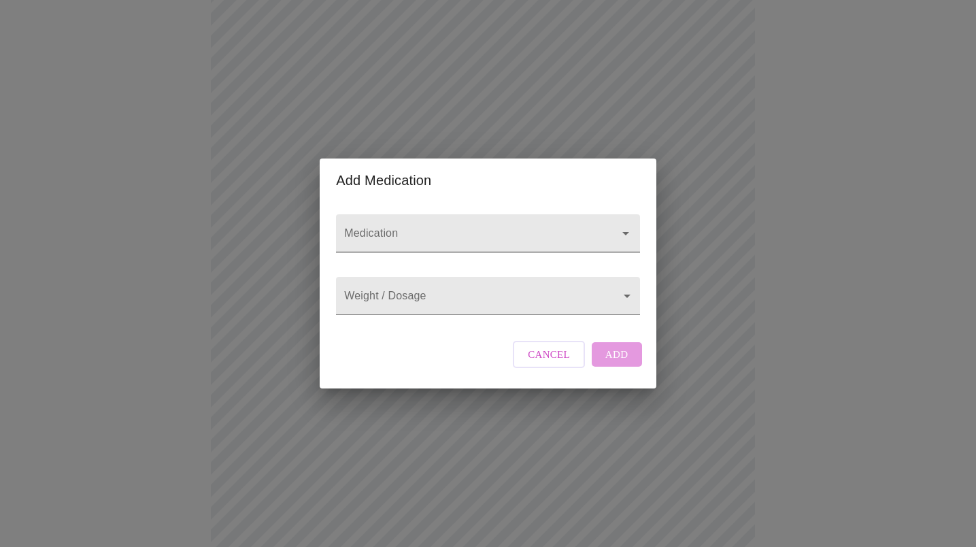
click at [425, 231] on input "Medication" at bounding box center [469, 239] width 254 height 25
type input "[MEDICAL_DATA]"
click at [394, 319] on div "Weight / Dosage ​" at bounding box center [488, 293] width 314 height 56
click at [404, 302] on body "MyMenopauseRx Appointments Messaging Labs Uploads Medications Community Refer a…" at bounding box center [488, 438] width 966 height 1274
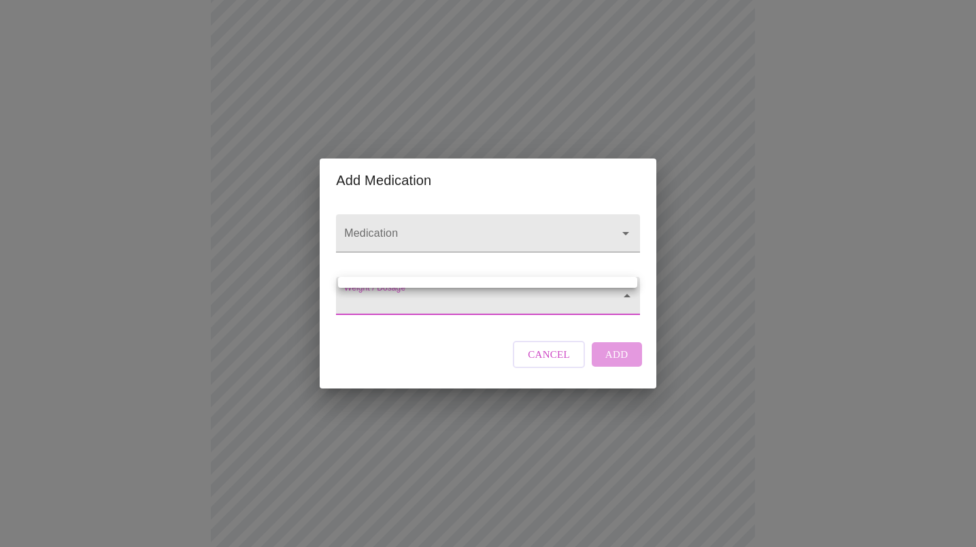
click at [425, 221] on div at bounding box center [488, 273] width 976 height 547
click at [426, 252] on div "Medication" at bounding box center [488, 233] width 314 height 63
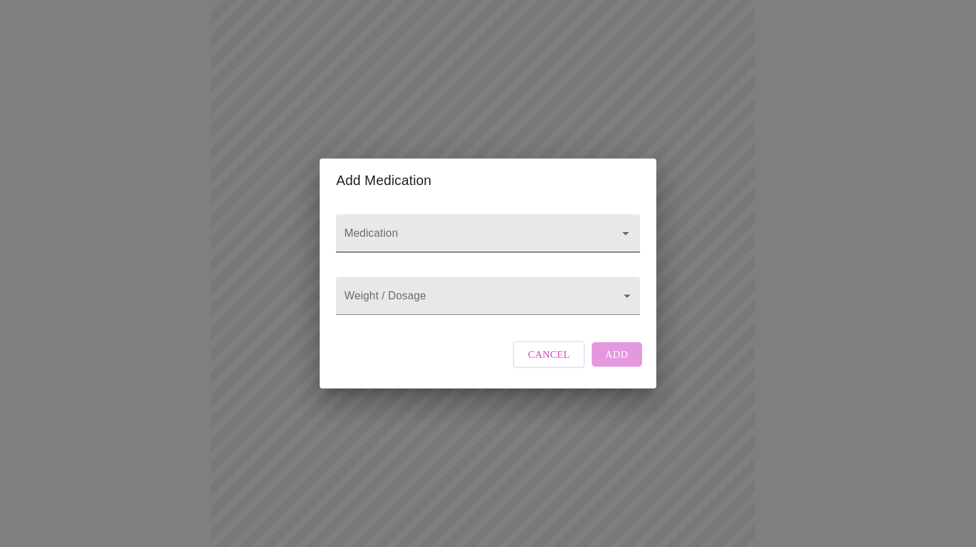
click at [634, 218] on div at bounding box center [487, 233] width 303 height 38
click at [619, 225] on icon "Open" at bounding box center [626, 233] width 16 height 16
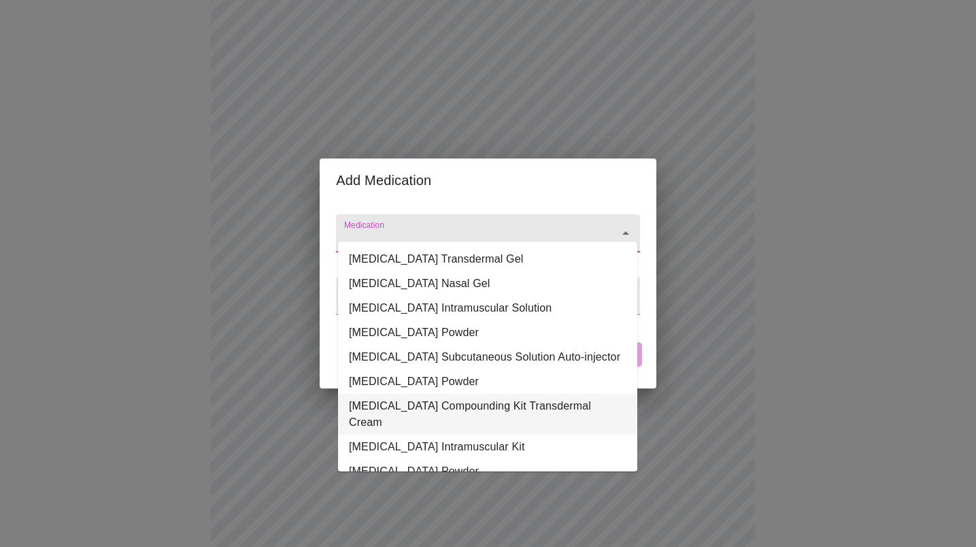
click at [493, 418] on li "[MEDICAL_DATA] Compounding Kit Transdermal Cream" at bounding box center [487, 414] width 299 height 41
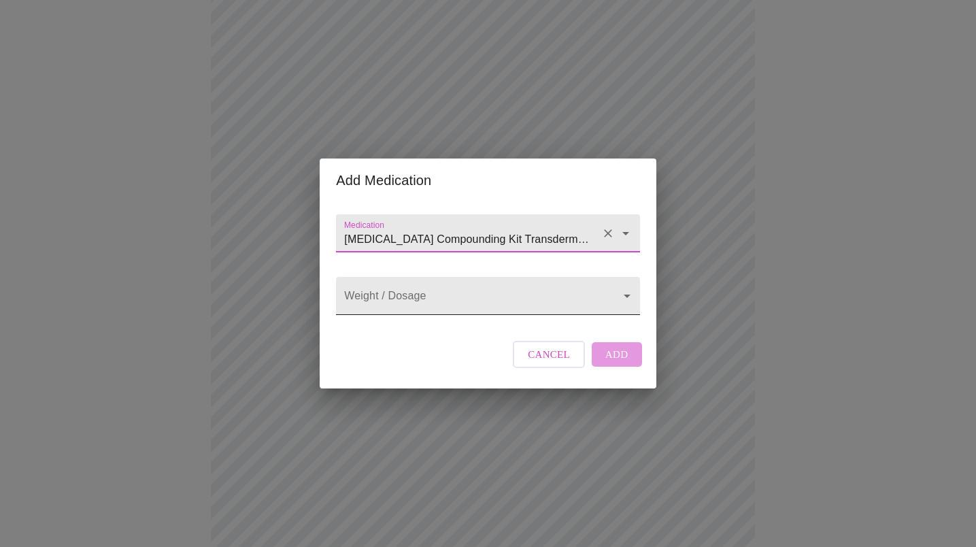
click at [459, 303] on body "MyMenopauseRx Appointments Messaging Labs Uploads Medications Community Refer a…" at bounding box center [488, 438] width 966 height 1274
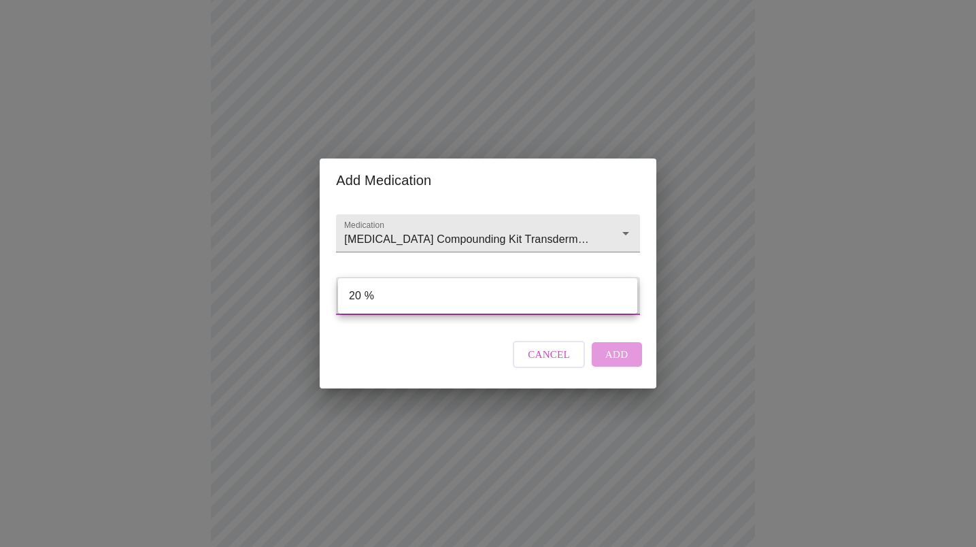
click at [472, 223] on div at bounding box center [488, 273] width 976 height 547
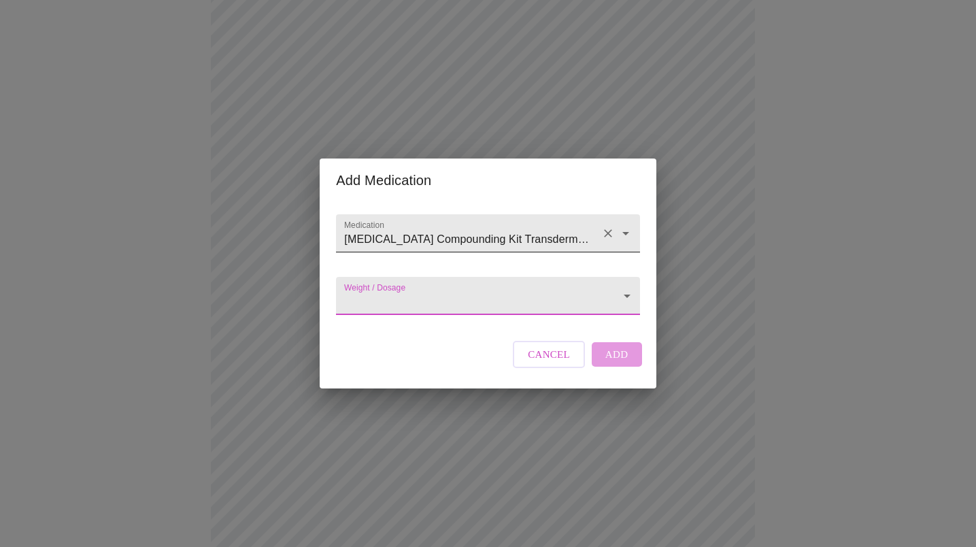
click at [493, 227] on input "[MEDICAL_DATA] Compounding Kit Transdermal Cream" at bounding box center [469, 239] width 254 height 25
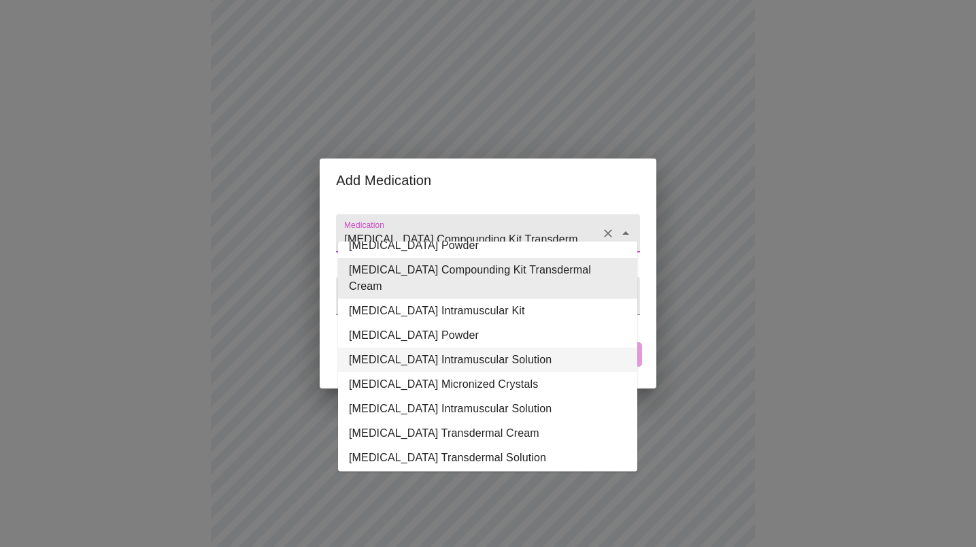
scroll to position [176, 0]
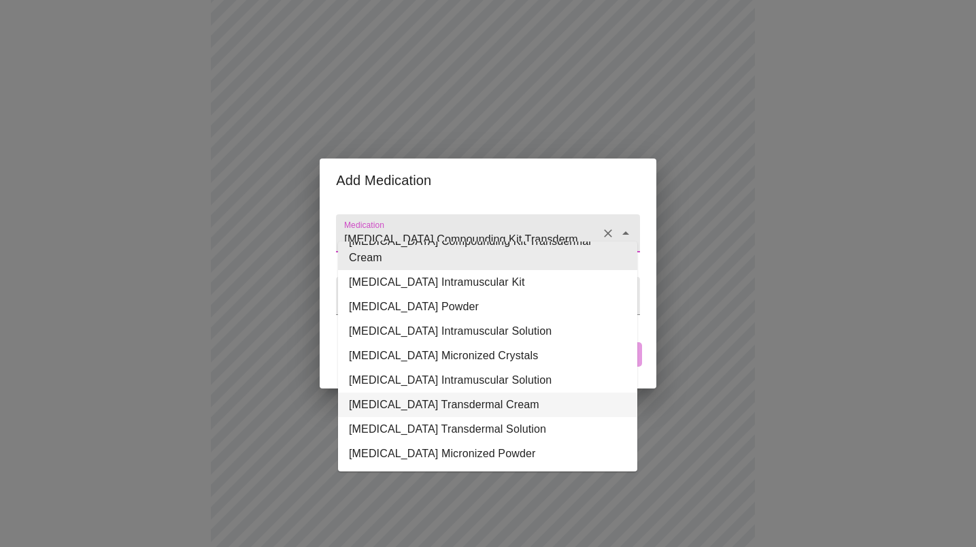
click at [489, 393] on li "[MEDICAL_DATA] Transdermal Cream" at bounding box center [487, 405] width 299 height 24
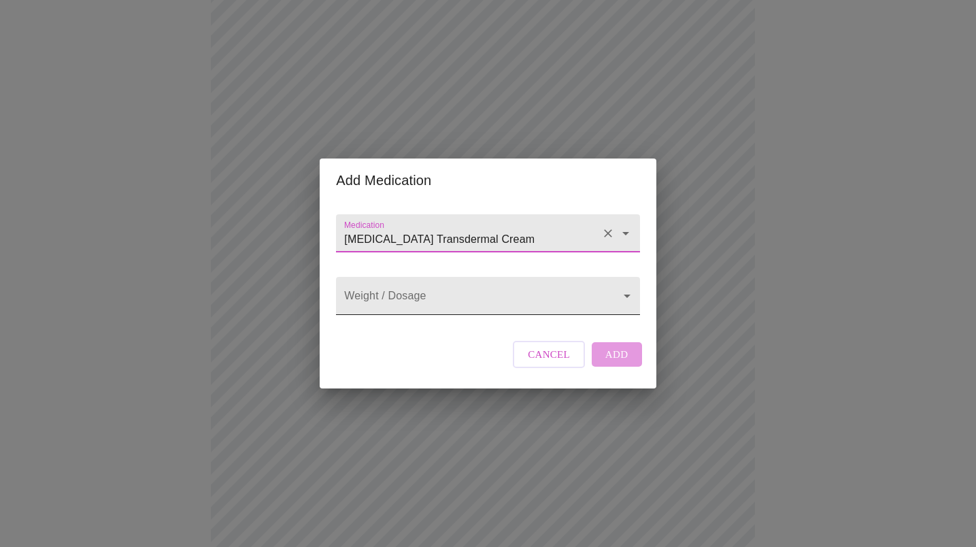
click at [474, 307] on body "MyMenopauseRx Appointments Messaging Labs Uploads Medications Community Refer a…" at bounding box center [488, 438] width 966 height 1274
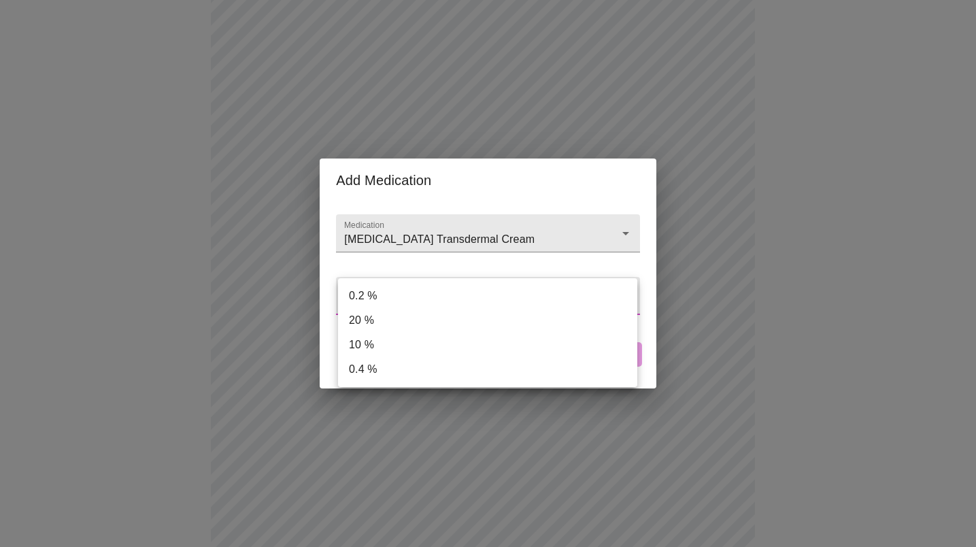
click at [445, 237] on div at bounding box center [488, 273] width 976 height 547
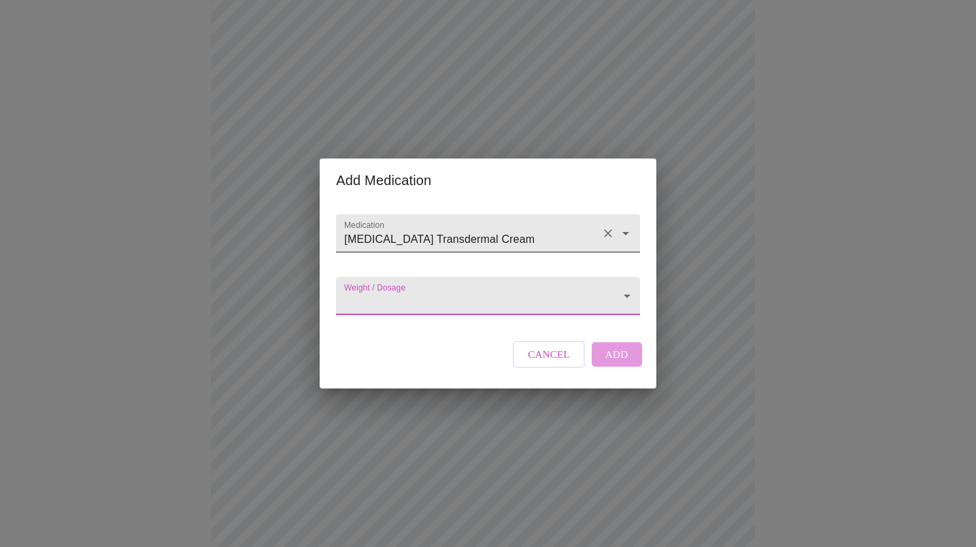
click at [449, 229] on input "[MEDICAL_DATA] Transdermal Cream" at bounding box center [469, 239] width 254 height 25
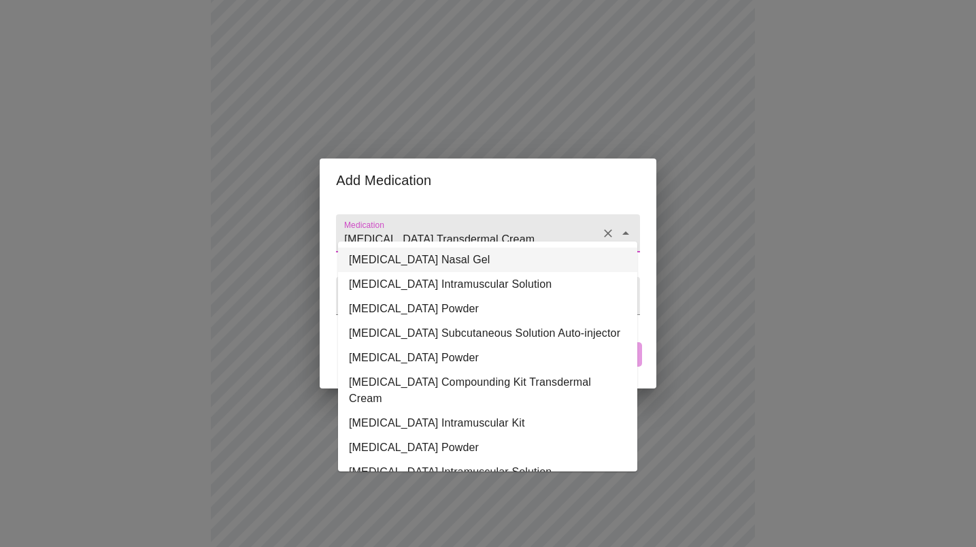
scroll to position [0, 0]
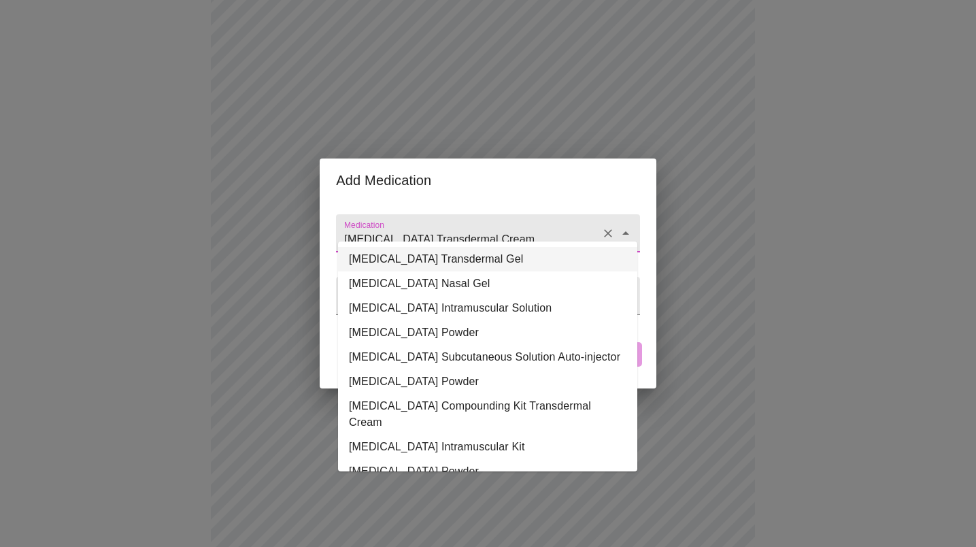
click at [465, 263] on li "[MEDICAL_DATA] Transdermal Gel" at bounding box center [487, 259] width 299 height 24
type input "[MEDICAL_DATA] Transdermal Gel"
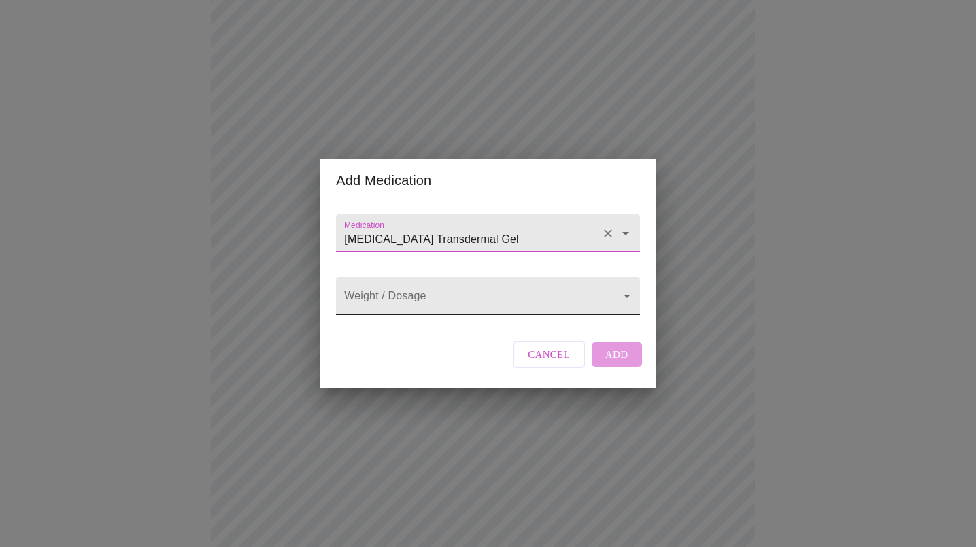
click at [450, 292] on body "MyMenopauseRx Appointments Messaging Labs Uploads Medications Community Refer a…" at bounding box center [488, 438] width 966 height 1274
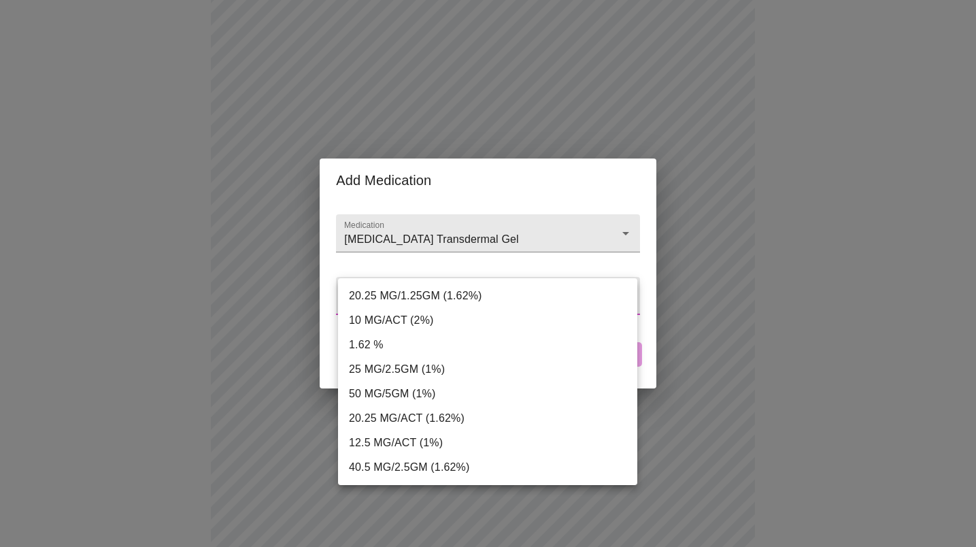
click at [465, 220] on div at bounding box center [488, 273] width 976 height 547
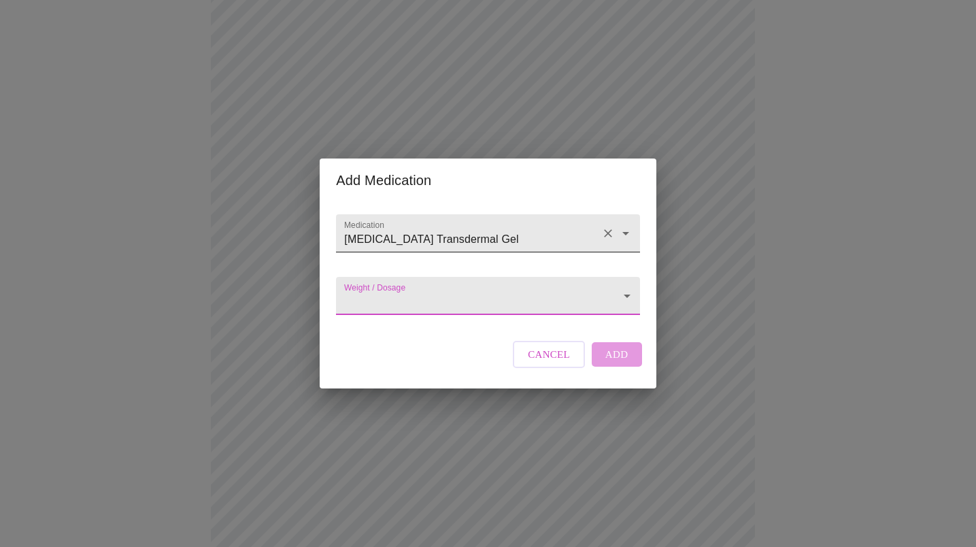
click at [468, 229] on input "[MEDICAL_DATA] Transdermal Gel" at bounding box center [469, 239] width 254 height 25
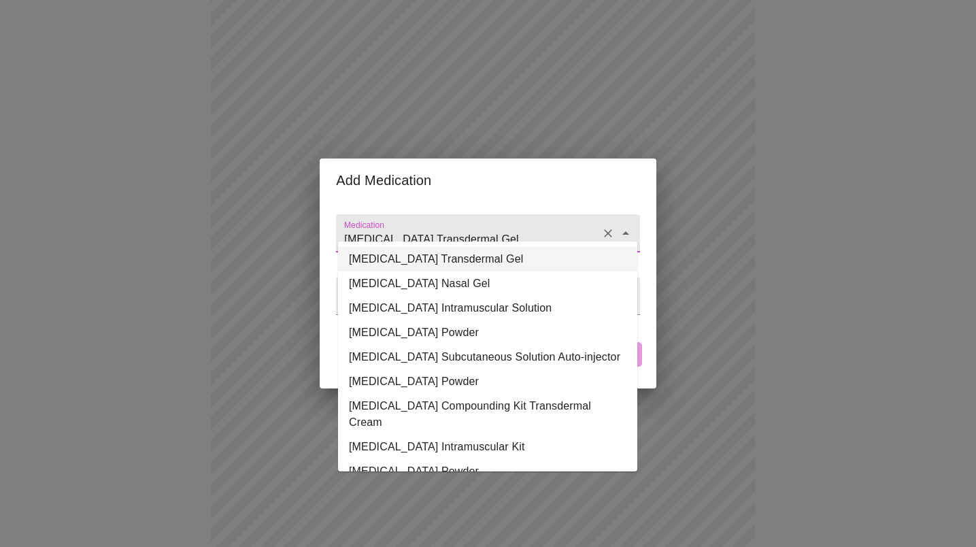
click at [604, 229] on icon "Clear" at bounding box center [608, 233] width 8 height 8
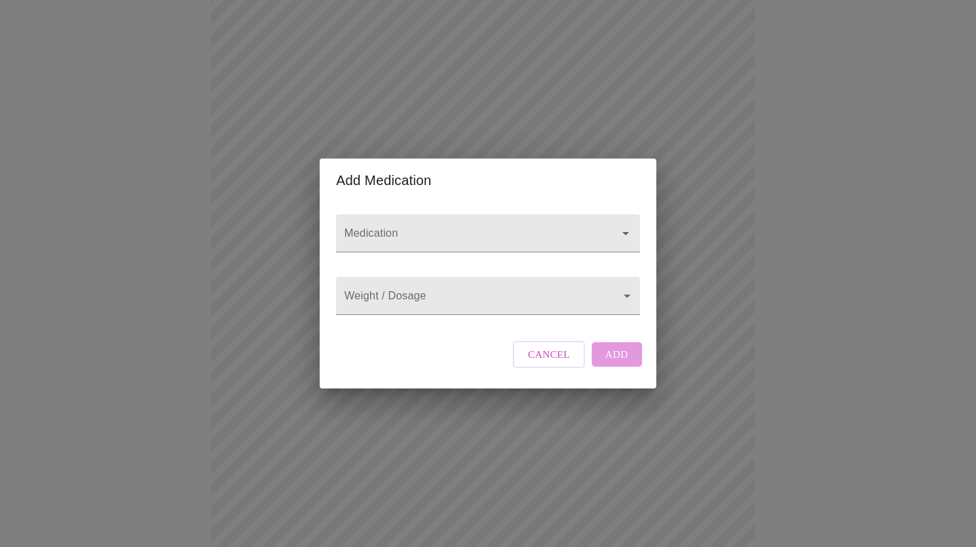
click at [650, 97] on div "Add Medication Medication Weight / Dosage ​ Cancel Add" at bounding box center [488, 273] width 976 height 547
click at [495, 227] on input "Medication" at bounding box center [469, 239] width 254 height 25
type input "other"
drag, startPoint x: 411, startPoint y: 231, endPoint x: 297, endPoint y: 223, distance: 114.0
click at [297, 223] on div "Add Medication Medication other Weight / Dosage ​ Cancel Add" at bounding box center [488, 273] width 976 height 547
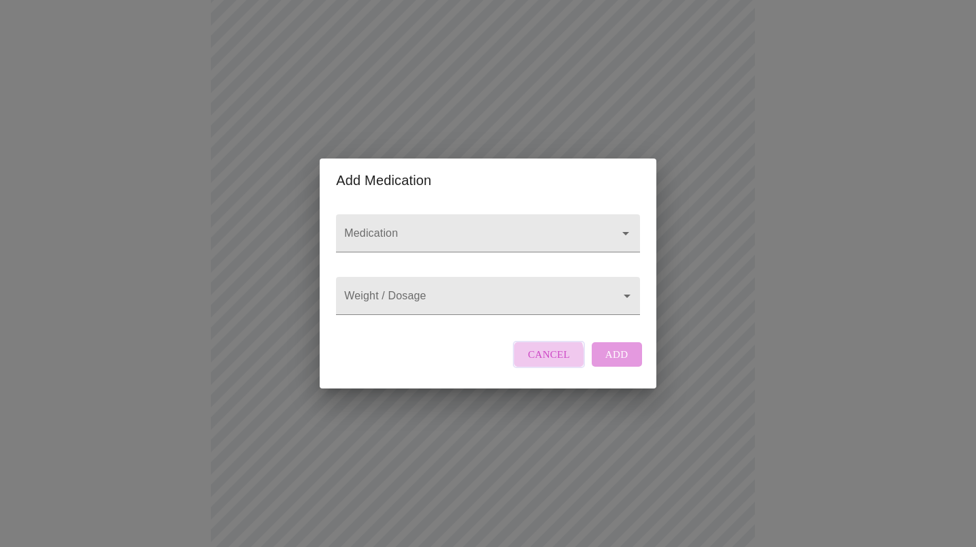
click at [536, 363] on span "Cancel" at bounding box center [549, 355] width 42 height 18
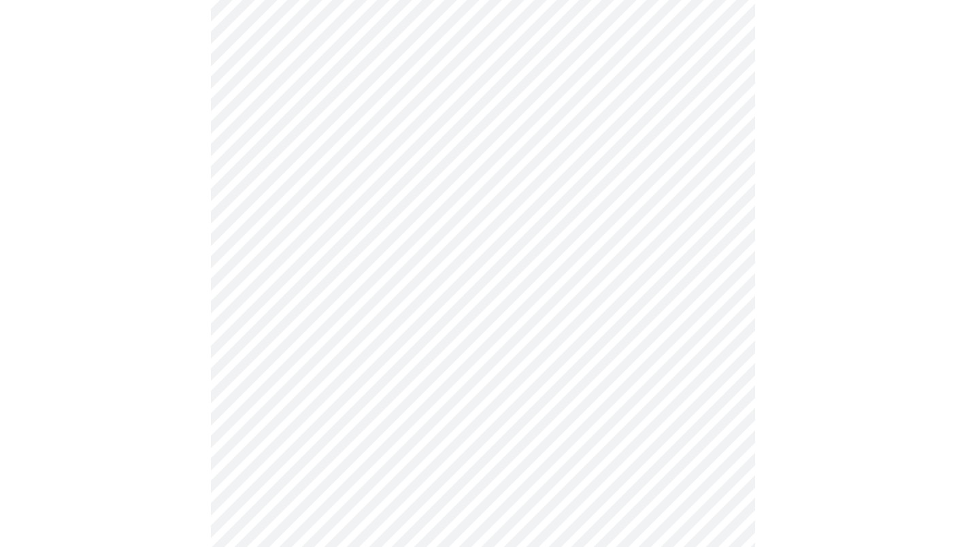
scroll to position [727, 0]
